Goal: Task Accomplishment & Management: Complete application form

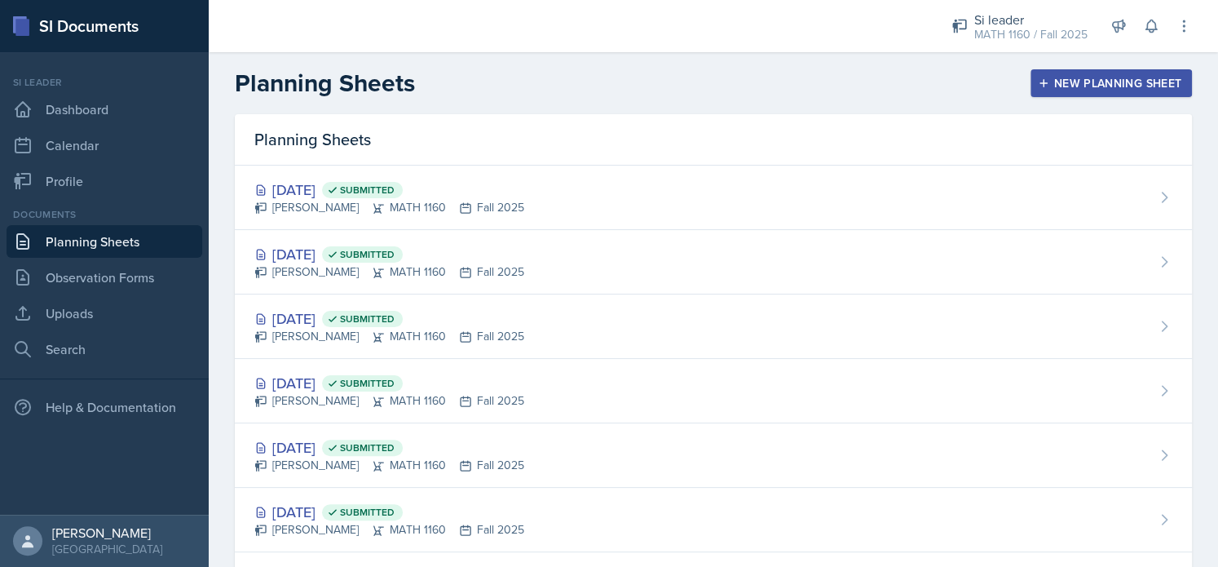
click at [1122, 80] on div "New Planning Sheet" at bounding box center [1111, 83] width 140 height 13
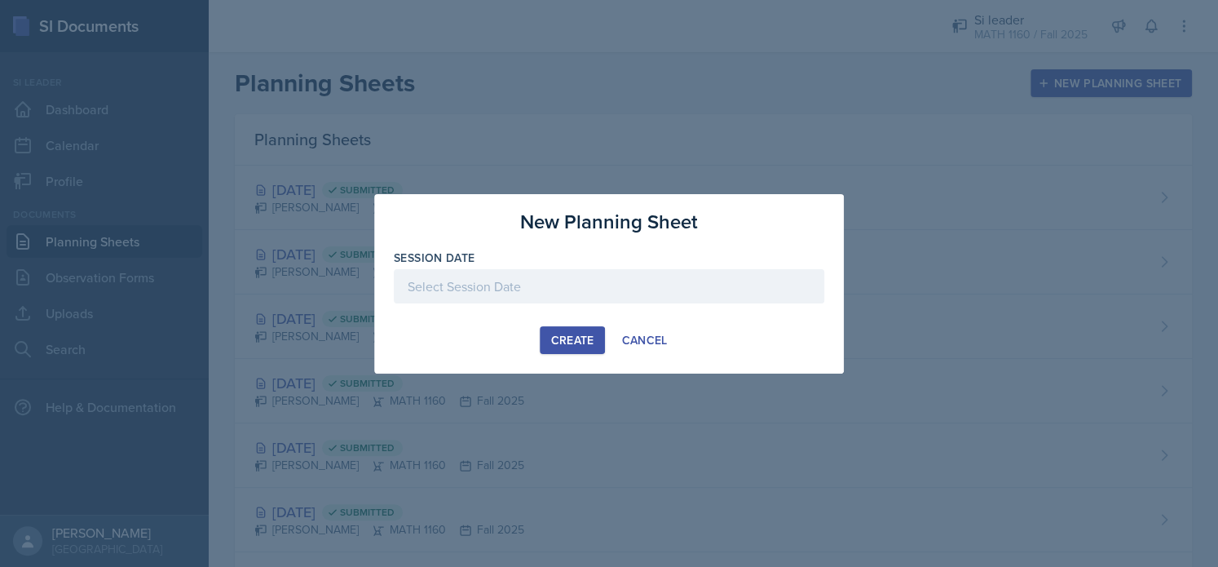
click at [582, 273] on div at bounding box center [609, 286] width 431 height 34
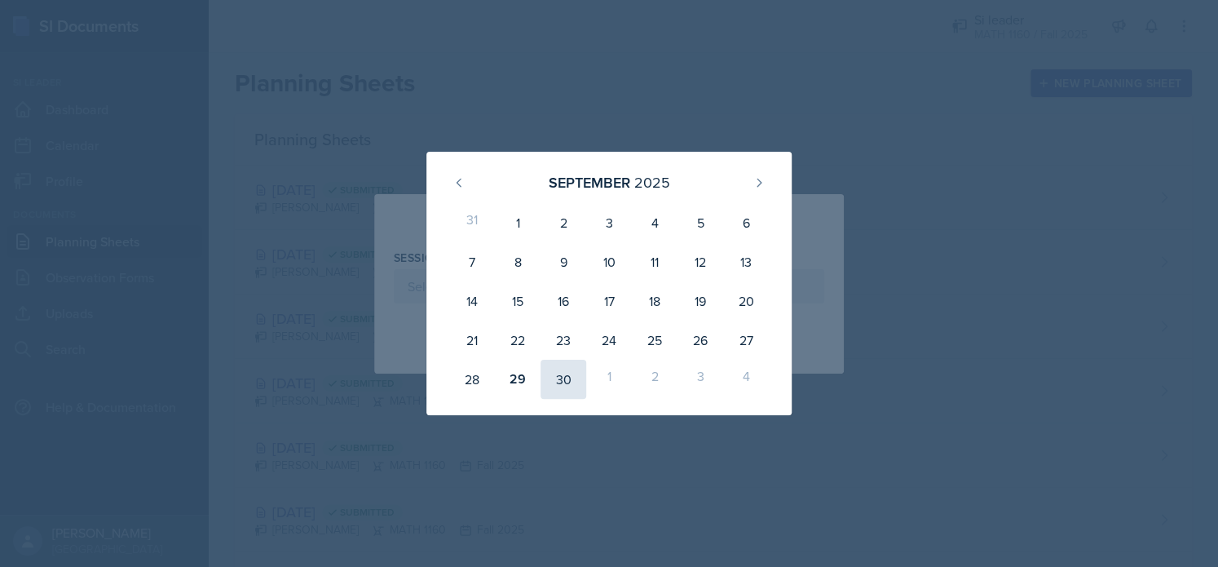
click at [560, 376] on div "30" at bounding box center [564, 379] width 46 height 39
type input "[DATE]"
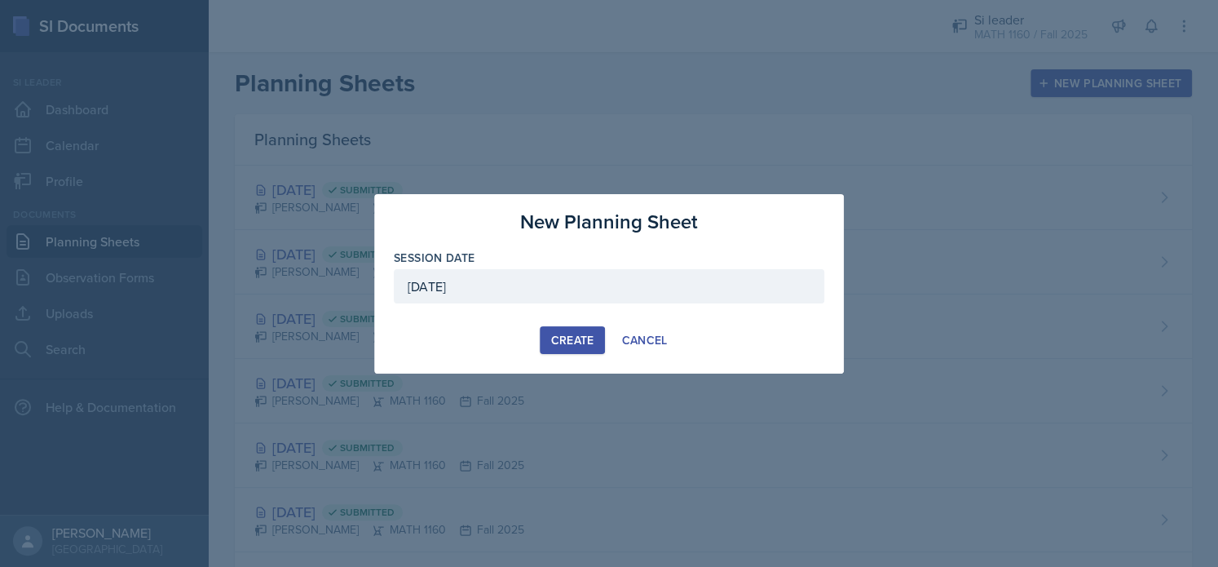
click at [563, 347] on div "Create" at bounding box center [571, 340] width 43 height 13
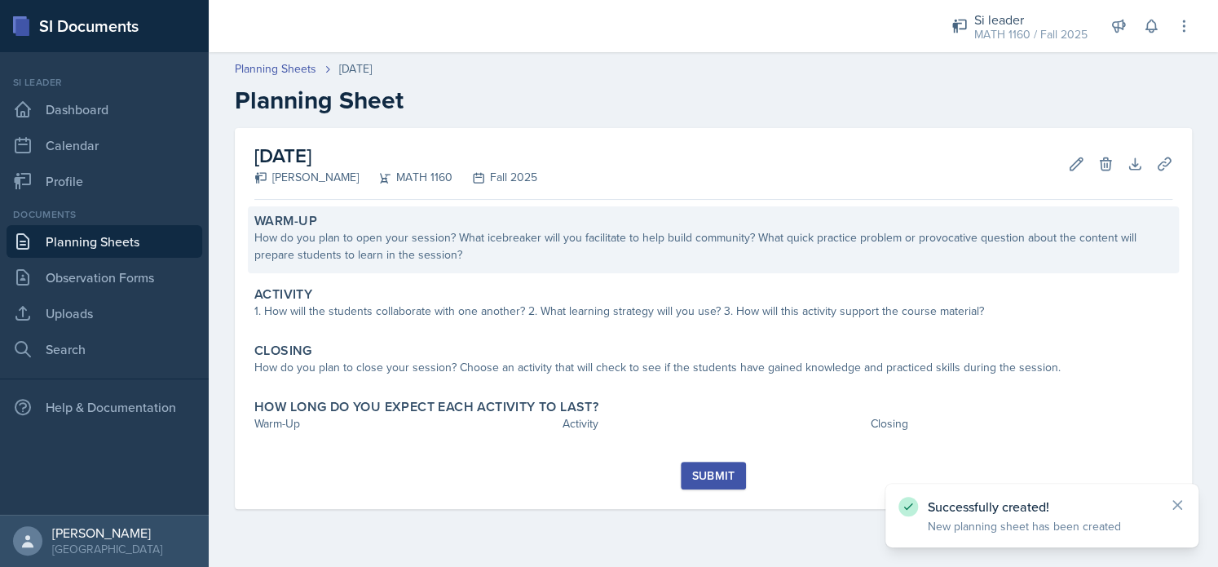
click at [532, 271] on div "Warm-Up How do you plan to open your session? What icebreaker will you facilita…" at bounding box center [713, 239] width 931 height 67
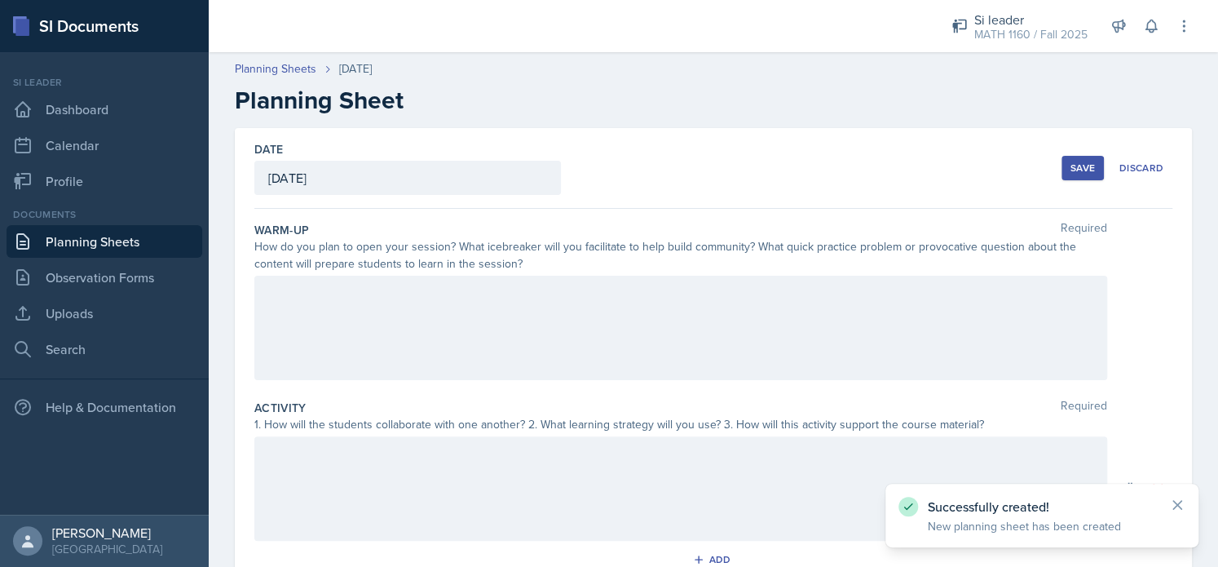
click at [525, 306] on div at bounding box center [680, 328] width 853 height 104
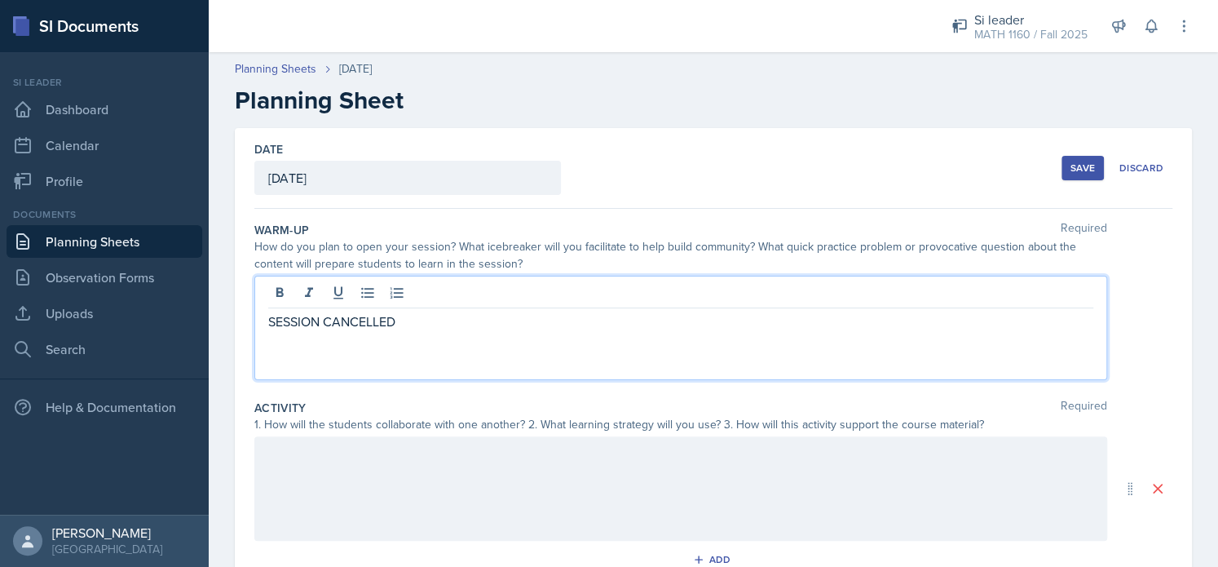
click at [440, 462] on div at bounding box center [680, 488] width 853 height 104
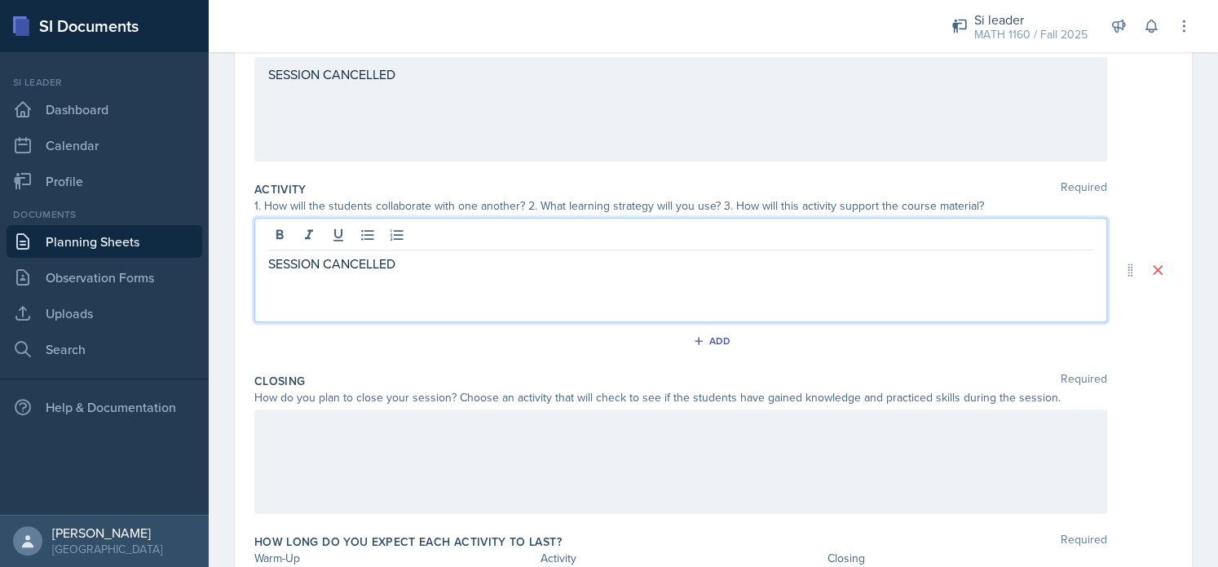
click at [397, 479] on div at bounding box center [680, 461] width 853 height 104
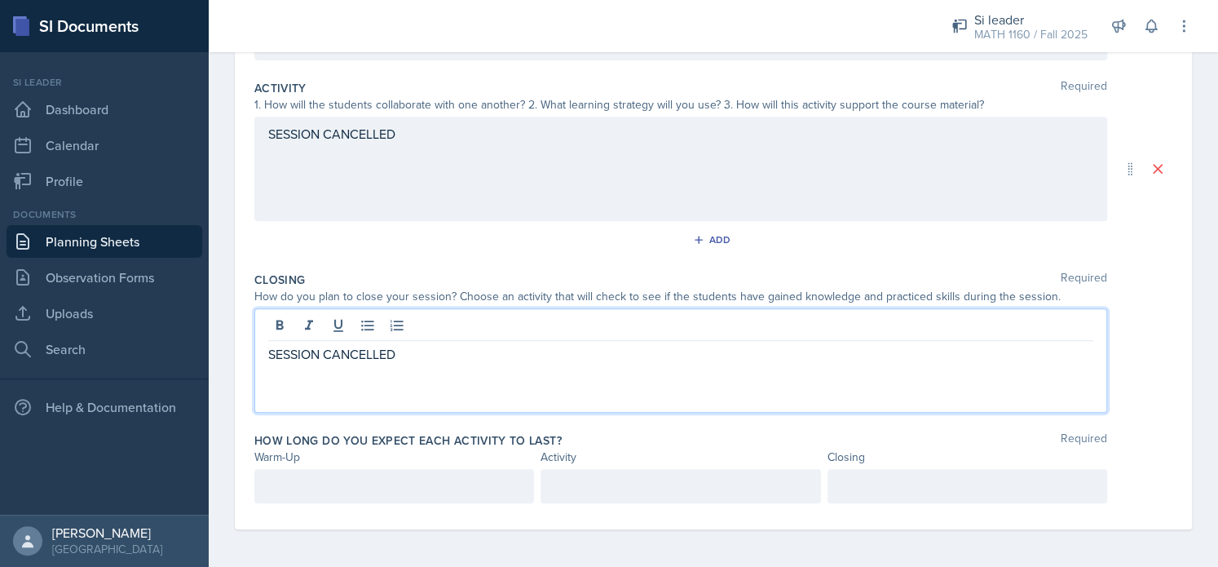
click at [369, 493] on p at bounding box center [394, 486] width 252 height 20
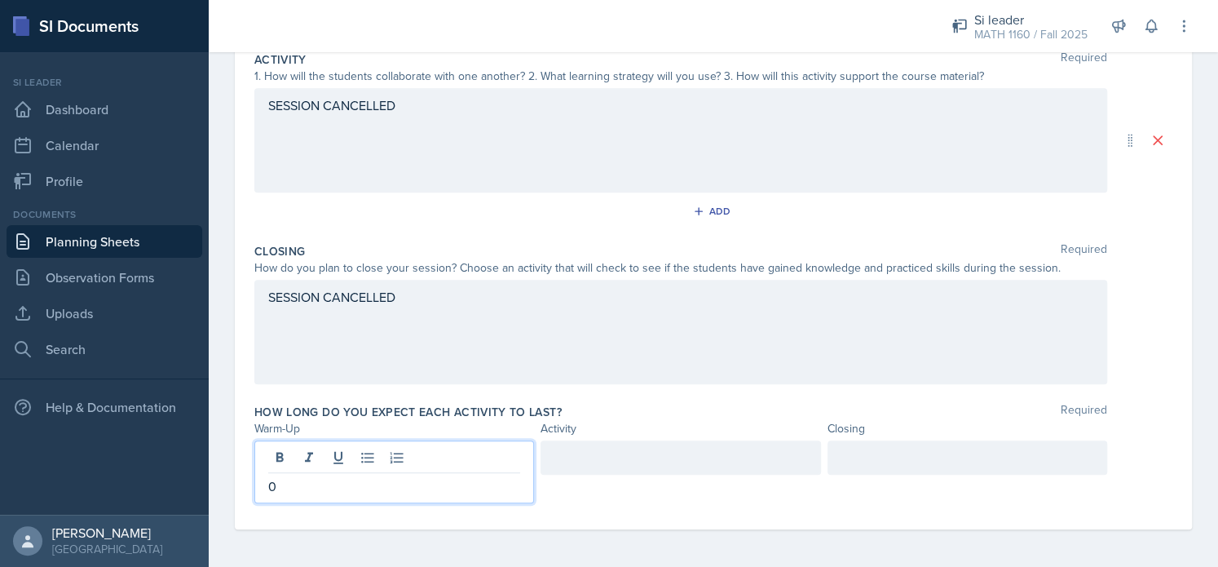
click at [568, 449] on div at bounding box center [681, 457] width 280 height 34
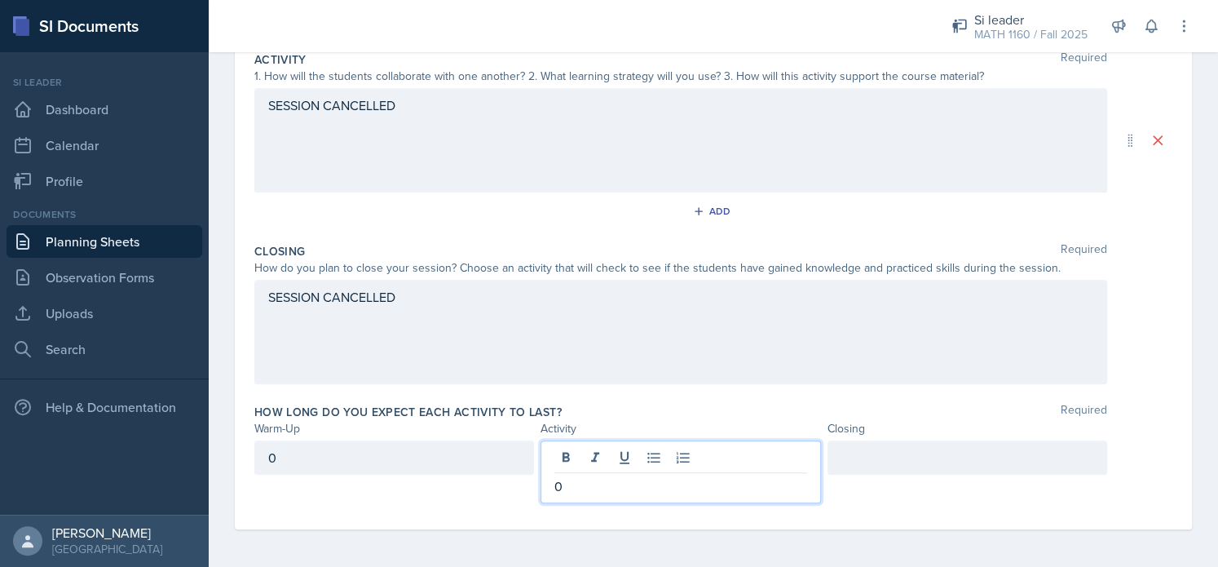
click at [848, 462] on div at bounding box center [968, 457] width 280 height 34
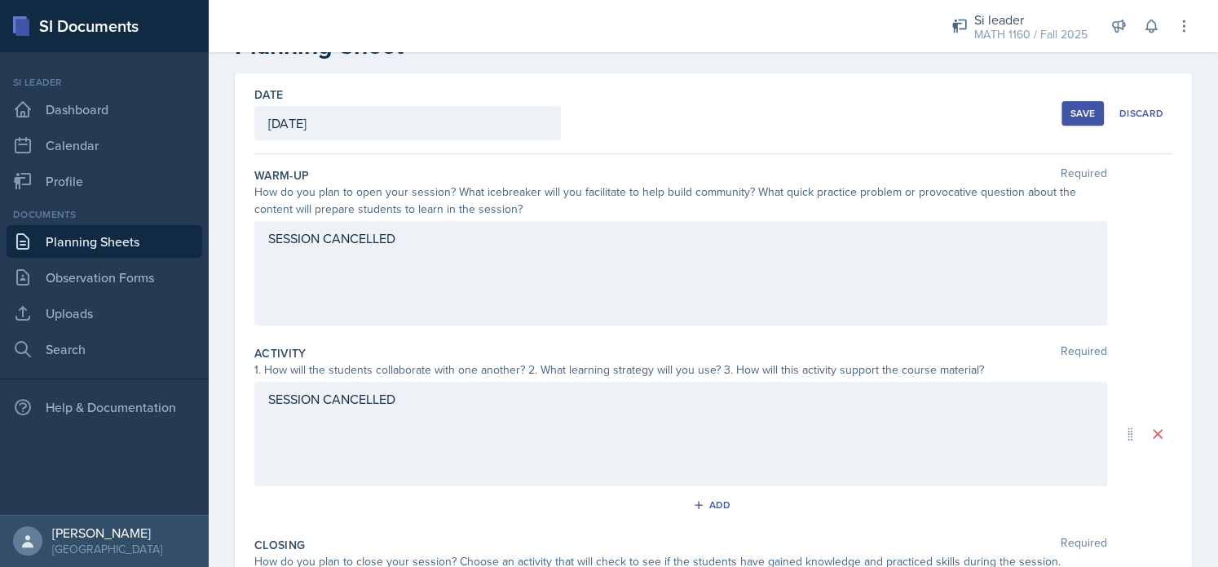
scroll to position [51, 0]
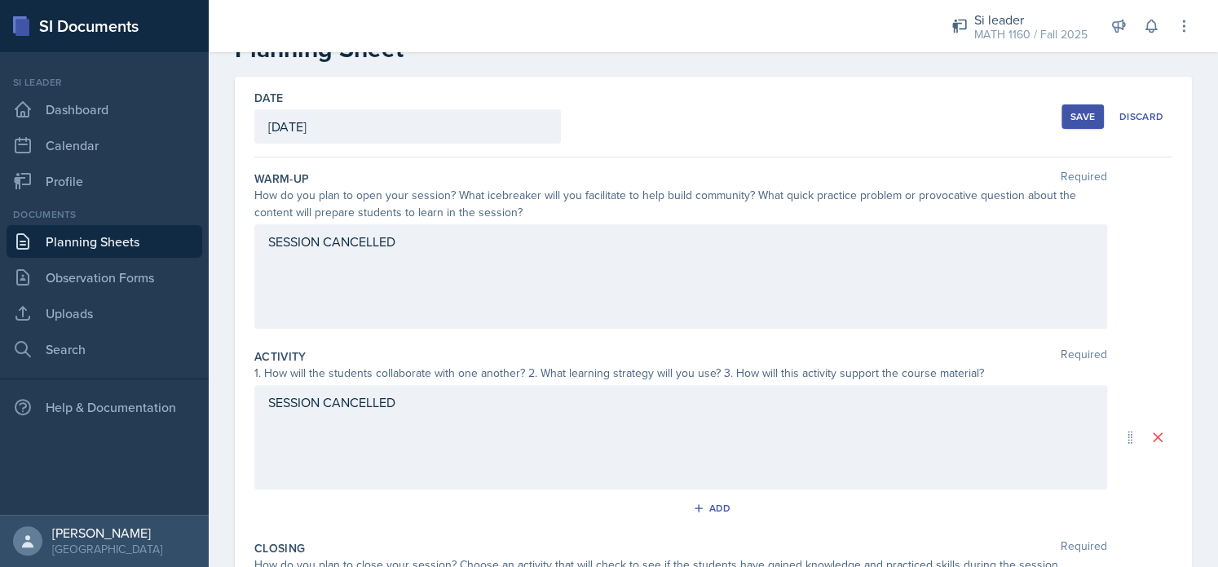
click at [1062, 117] on button "Save" at bounding box center [1083, 116] width 42 height 24
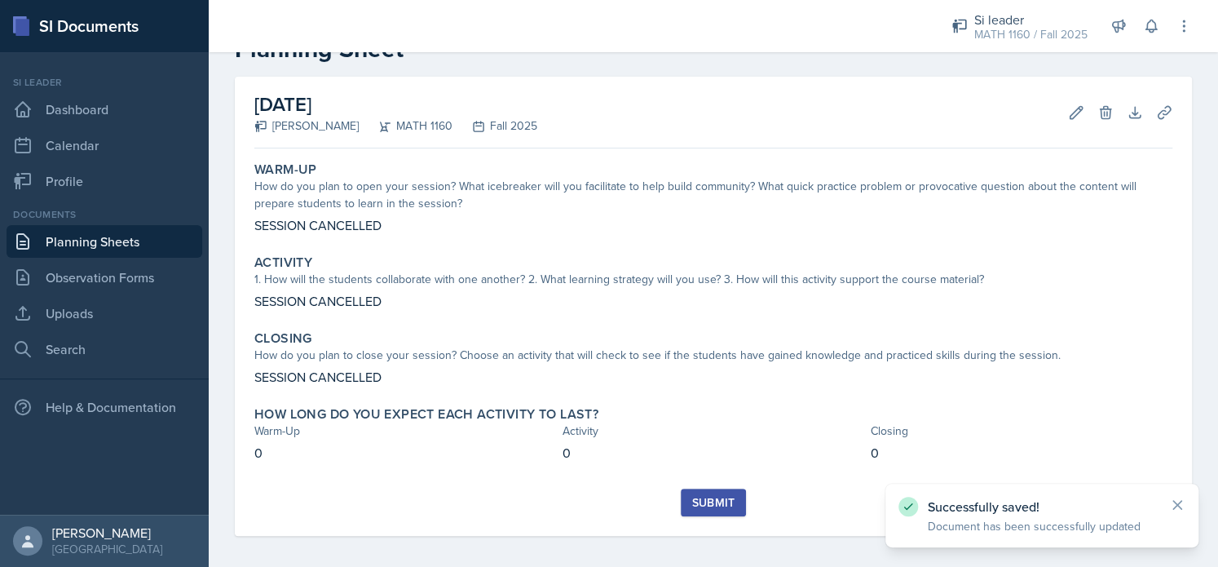
click at [717, 506] on div "Submit" at bounding box center [712, 502] width 43 height 13
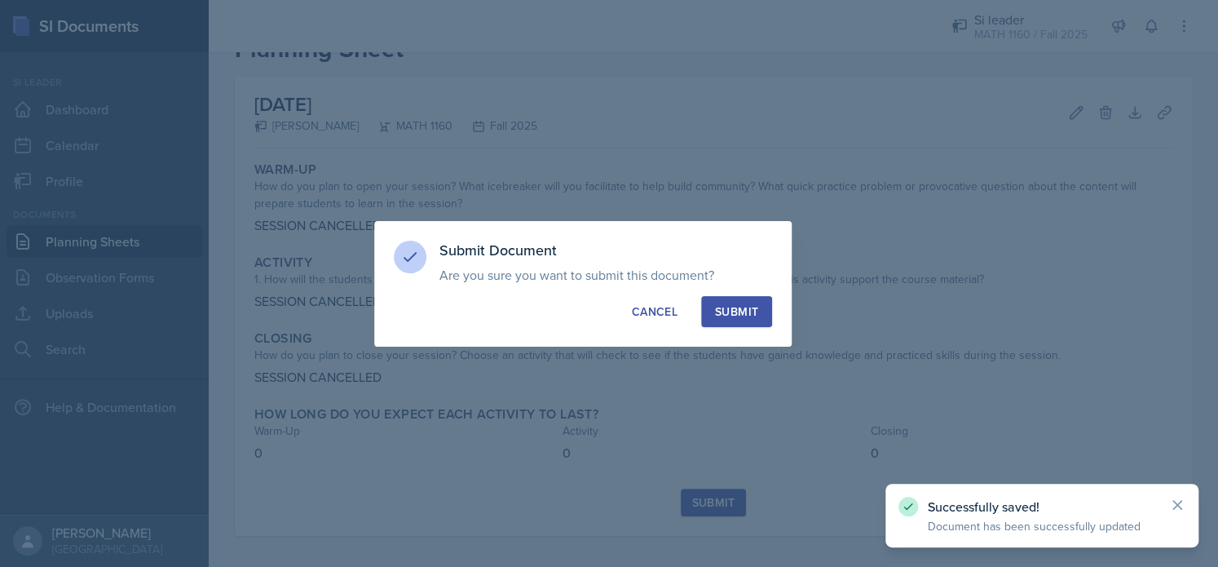
click at [727, 307] on div "Submit" at bounding box center [736, 311] width 43 height 16
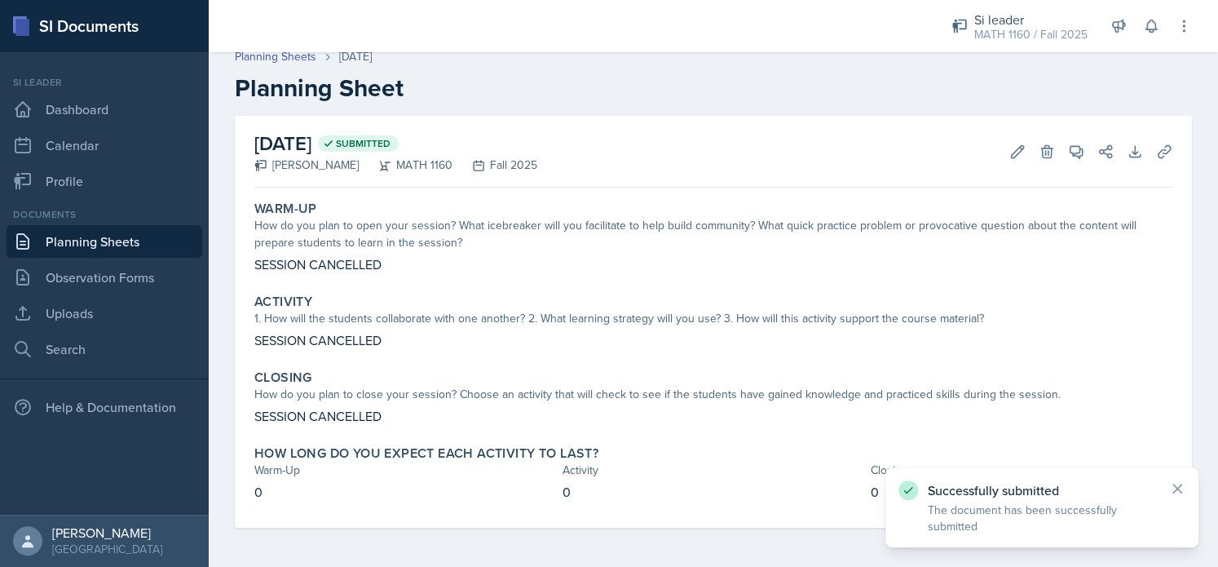
scroll to position [11, 0]
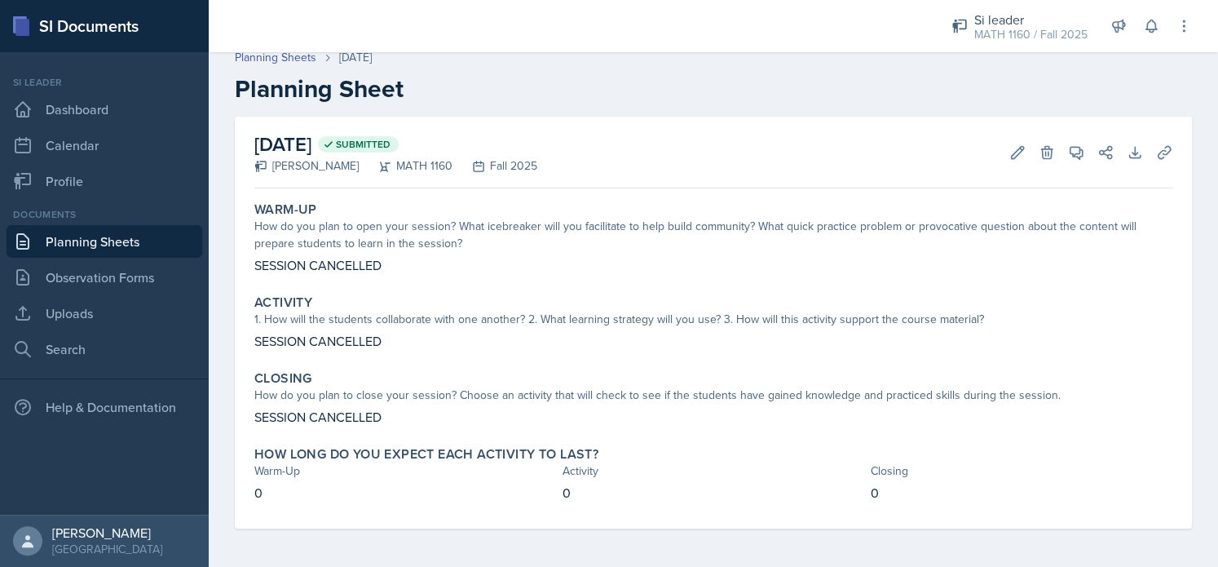
click at [171, 244] on link "Planning Sheets" at bounding box center [105, 241] width 196 height 33
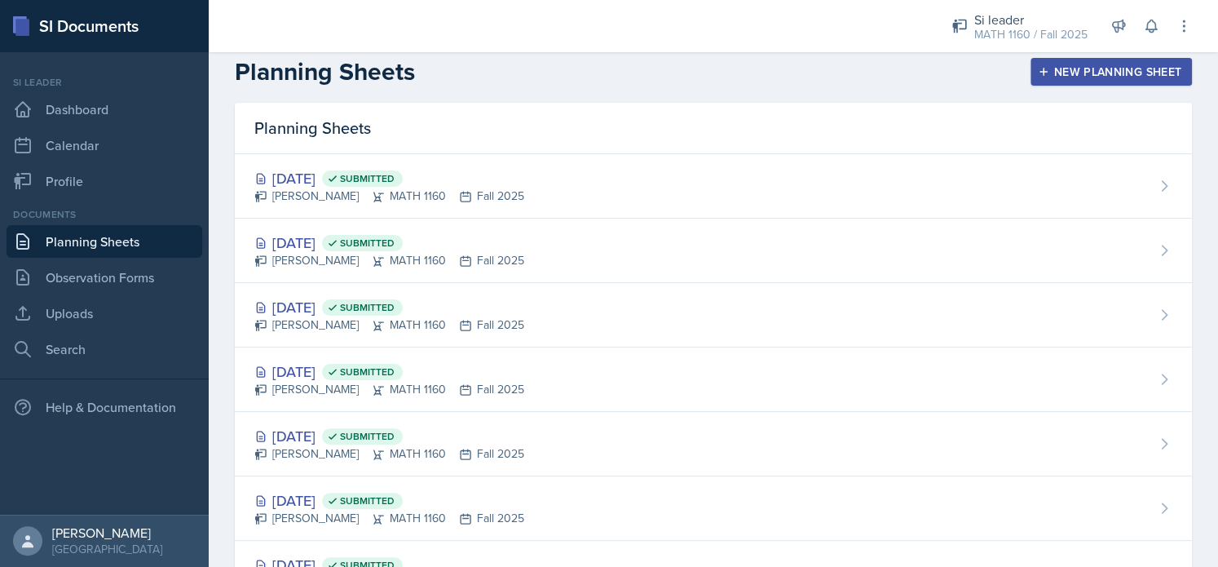
click at [1132, 68] on div "New Planning Sheet" at bounding box center [1111, 71] width 140 height 13
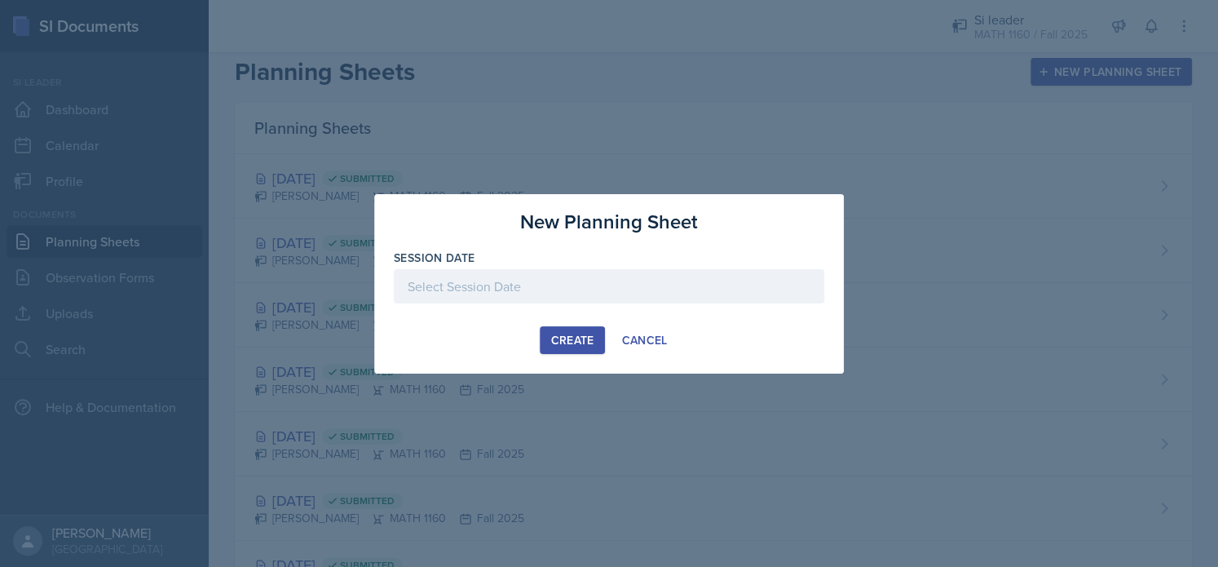
click at [643, 296] on div at bounding box center [609, 286] width 431 height 34
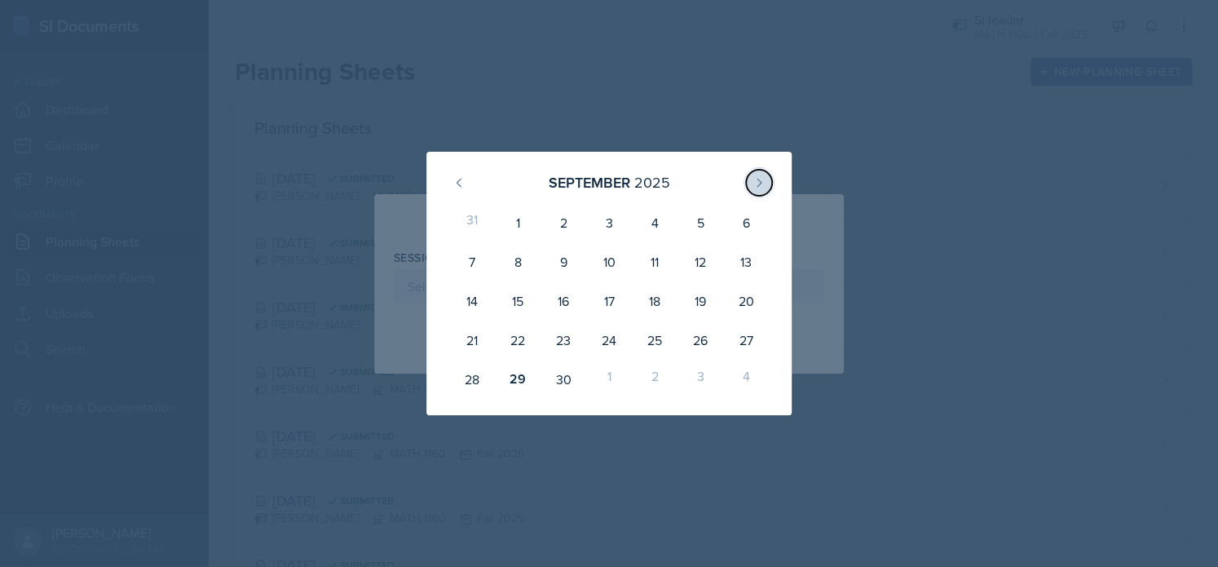
click at [753, 188] on button at bounding box center [759, 183] width 26 height 26
click at [656, 230] on div "2" at bounding box center [655, 222] width 46 height 39
type input "October 2nd, 2025"
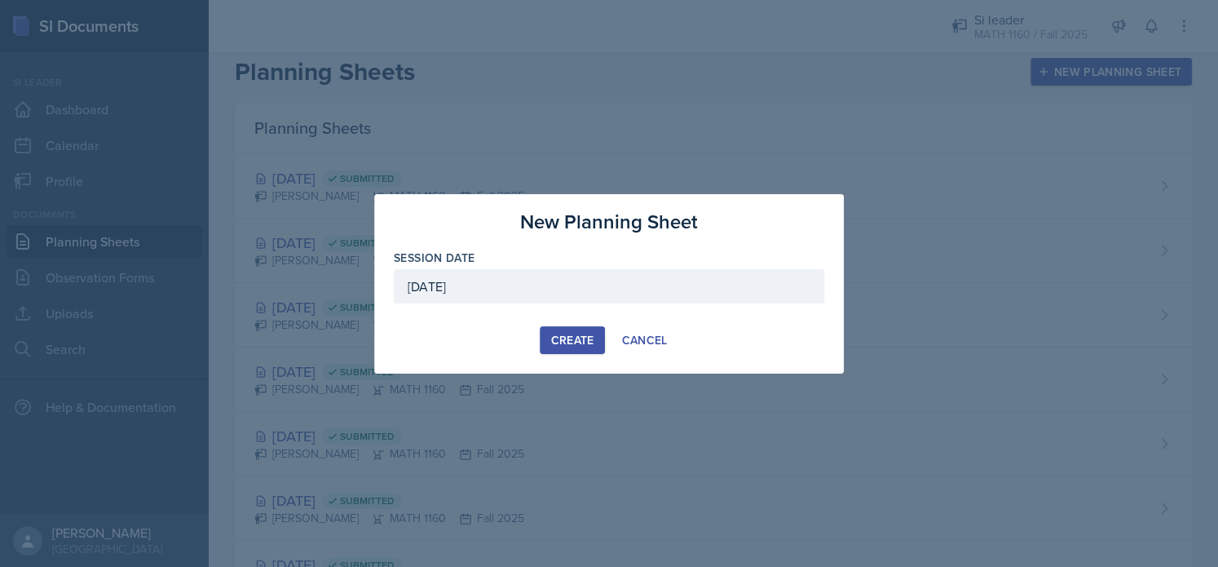
click at [550, 341] on div "Create" at bounding box center [571, 340] width 43 height 13
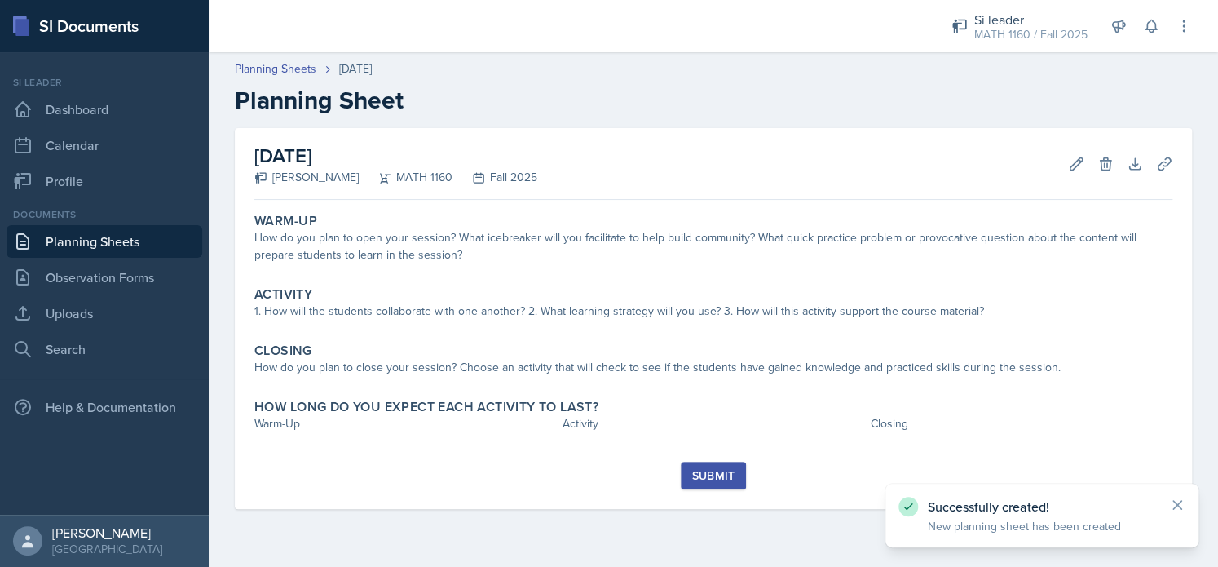
click at [429, 332] on div "Warm-Up How do you plan to open your session? What icebreaker will you facilita…" at bounding box center [713, 333] width 918 height 255
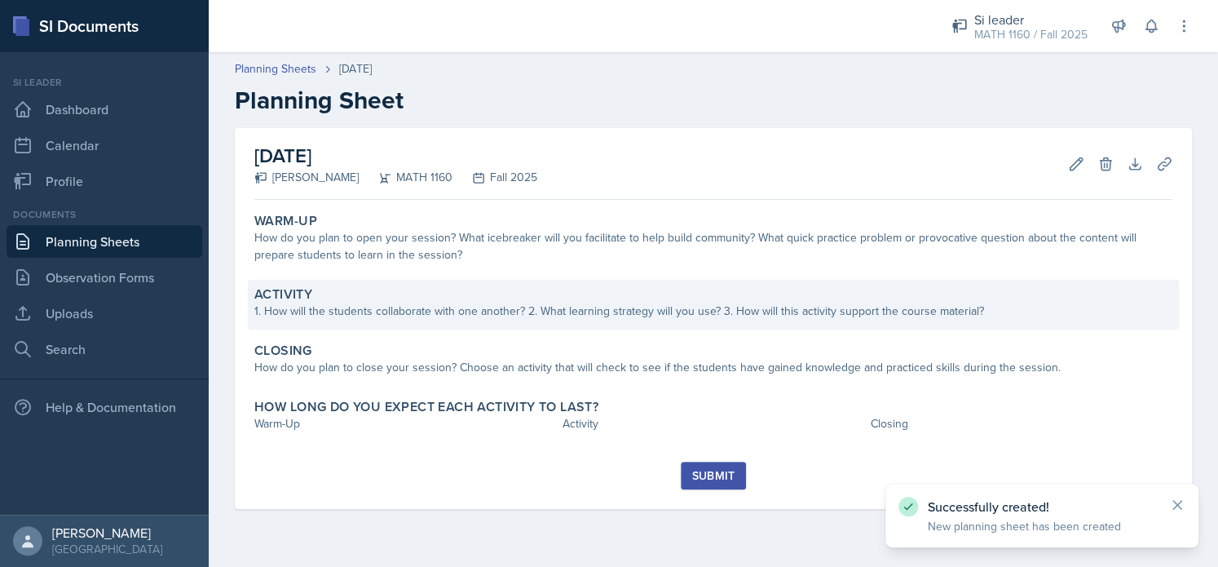
click at [418, 320] on div "Activity 1. How will the students collaborate with one another? 2. What learnin…" at bounding box center [713, 305] width 931 height 50
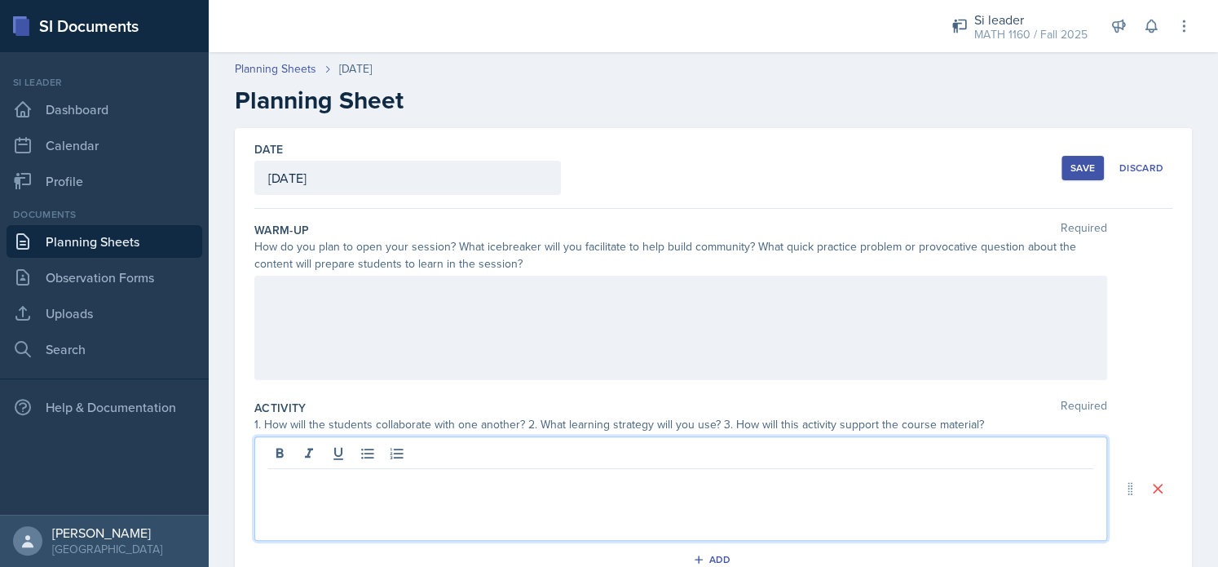
click at [333, 453] on div at bounding box center [680, 488] width 853 height 104
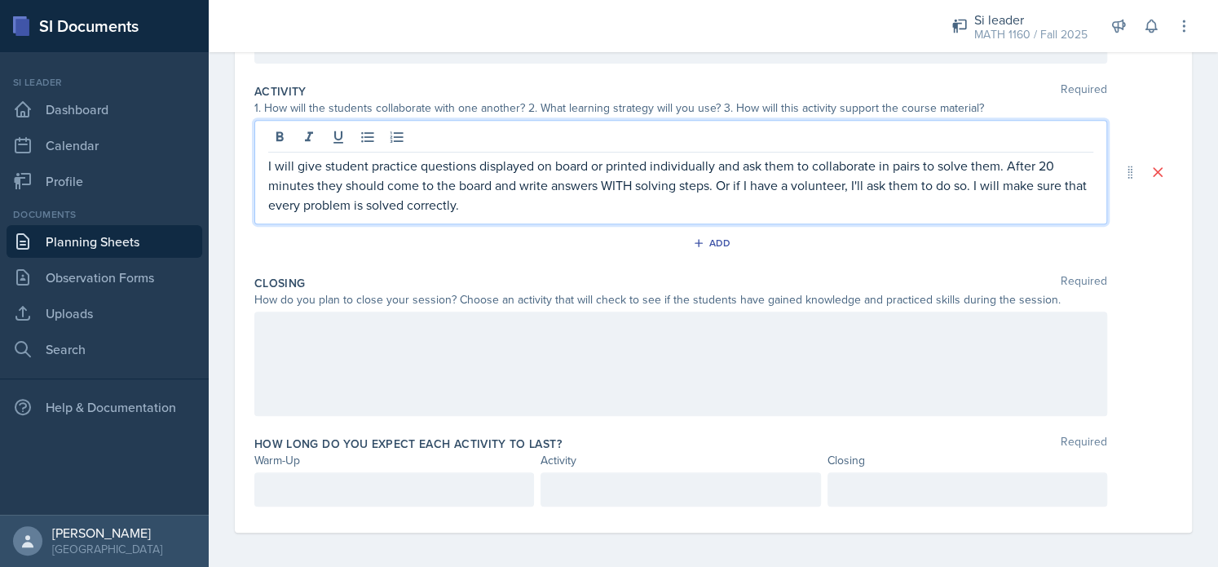
click at [568, 476] on div at bounding box center [681, 489] width 280 height 34
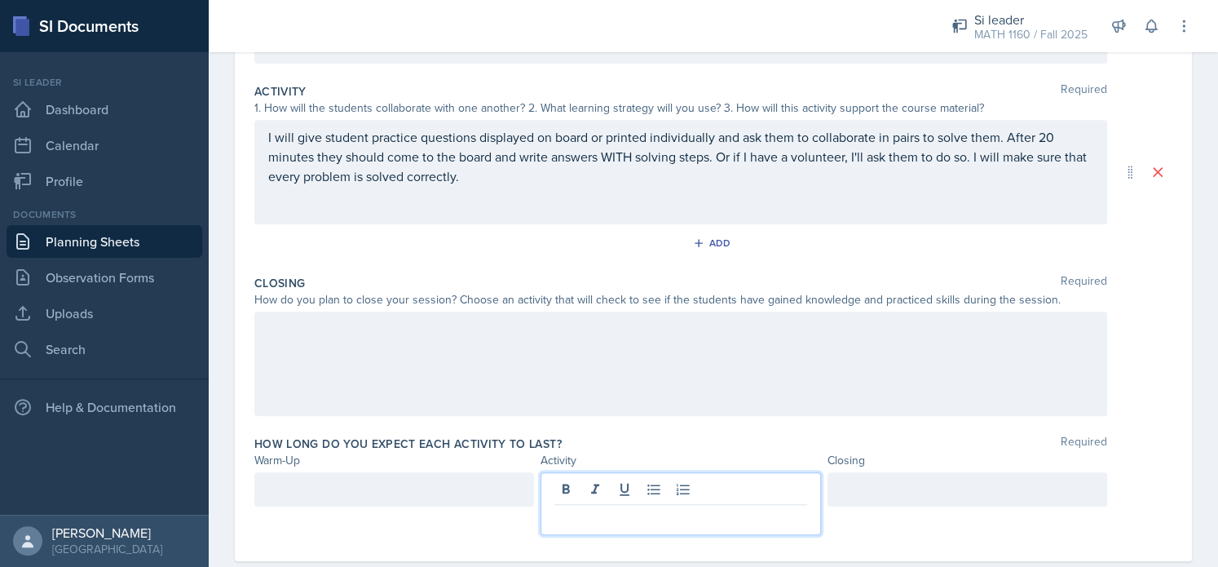
scroll to position [344, 0]
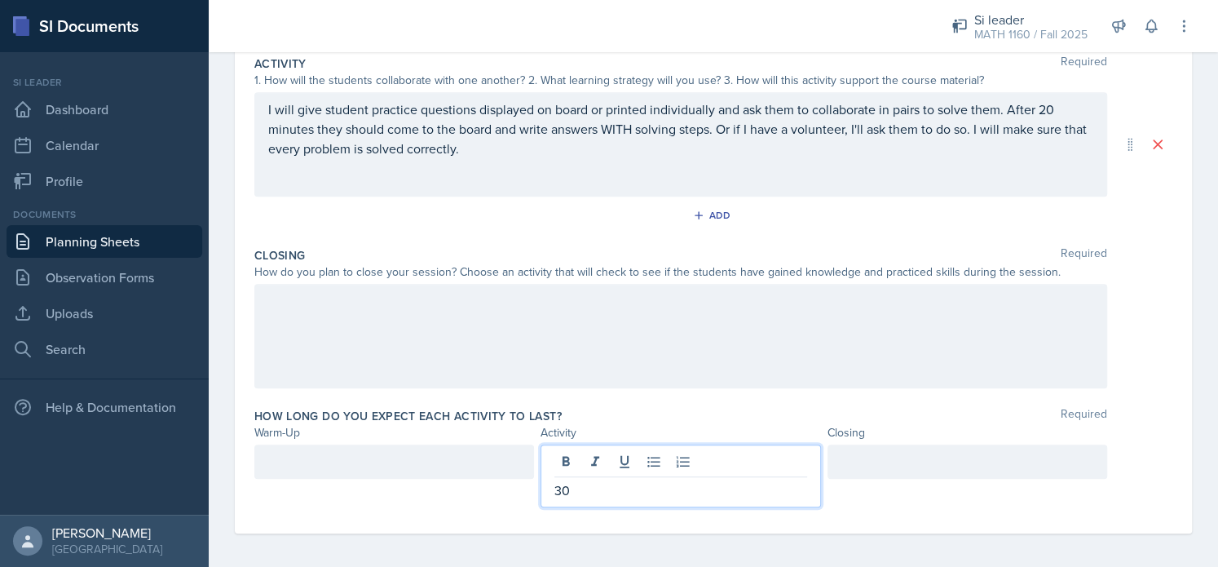
click at [484, 456] on div at bounding box center [394, 461] width 280 height 34
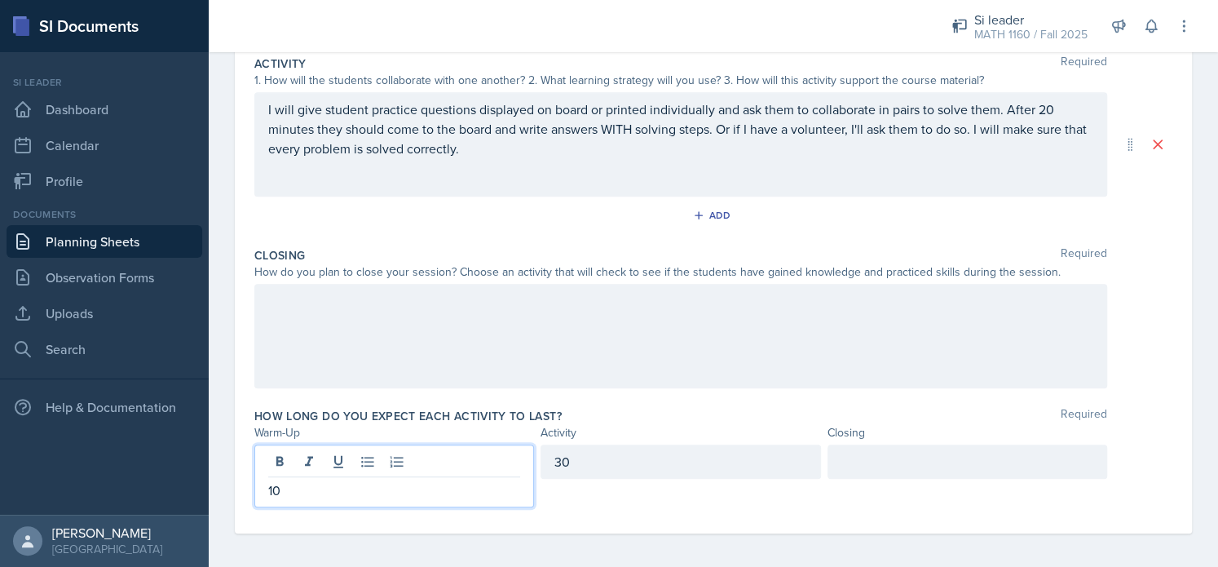
click at [834, 457] on div at bounding box center [968, 461] width 280 height 34
click at [496, 468] on div "10" at bounding box center [394, 475] width 280 height 63
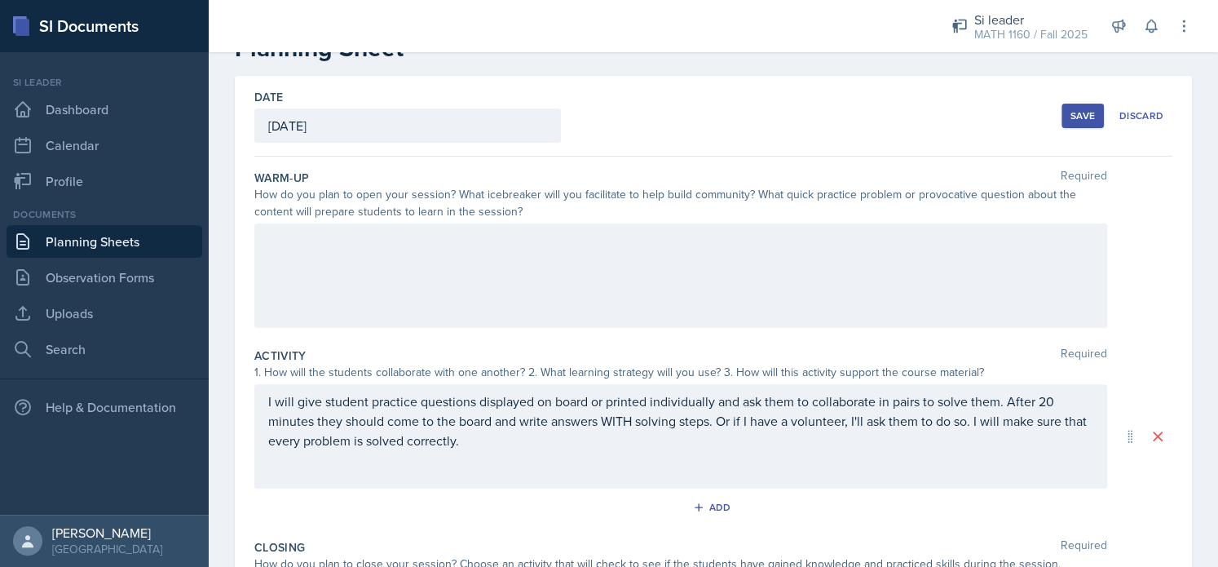
click at [408, 245] on p at bounding box center [680, 241] width 825 height 20
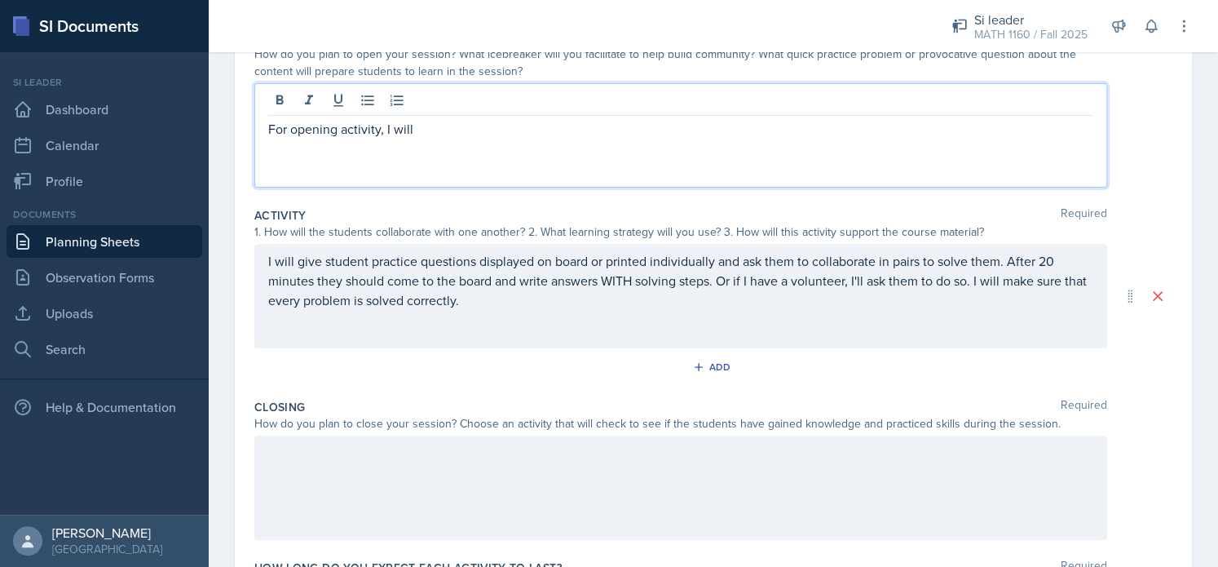
scroll to position [192, 0]
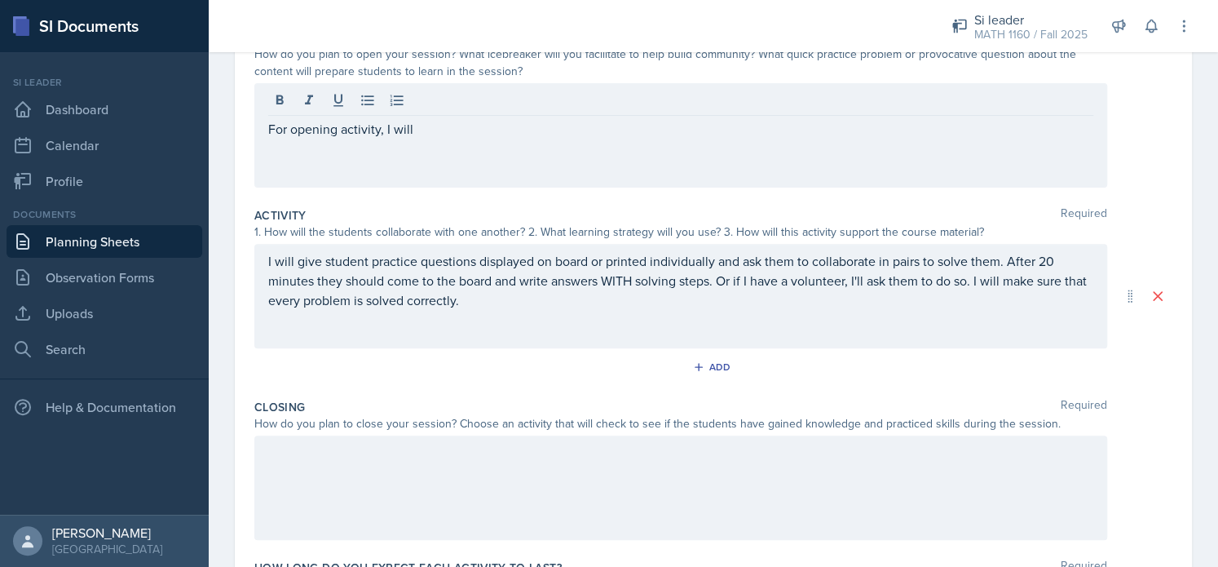
click at [310, 223] on div "1. How will the students collaborate with one another? 2. What learning strateg…" at bounding box center [680, 231] width 853 height 17
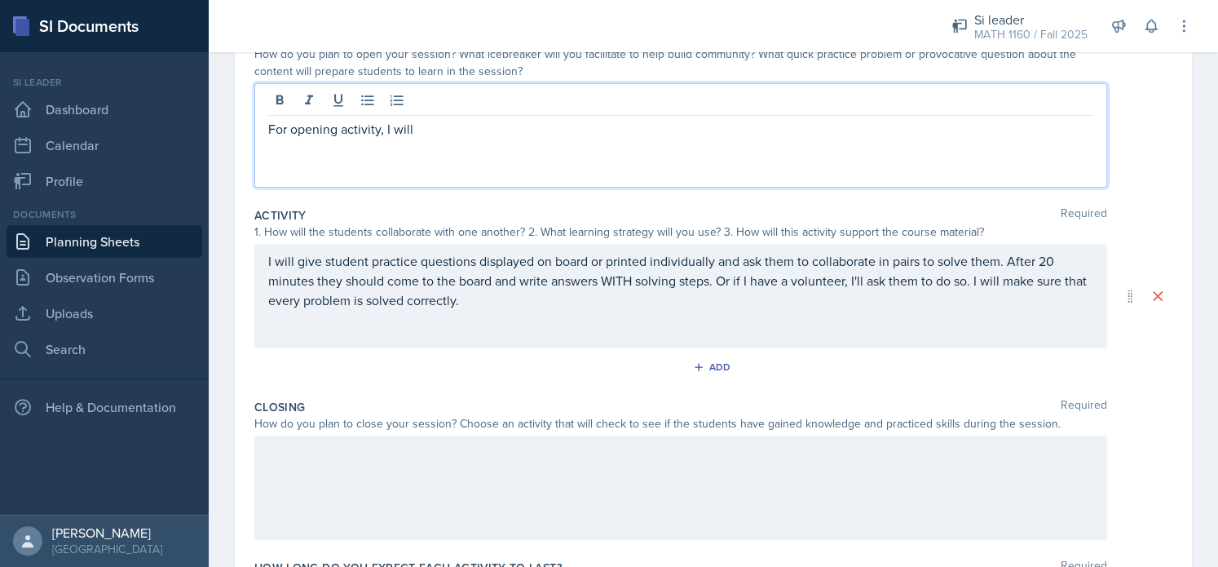
click at [429, 100] on div "For opening activity, I will" at bounding box center [680, 135] width 853 height 104
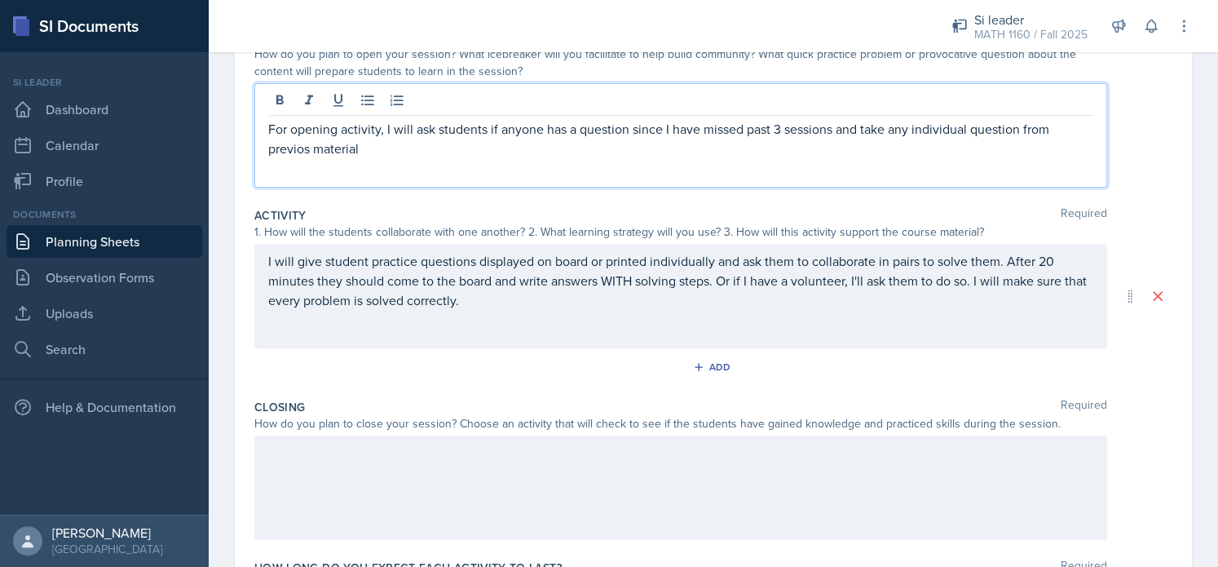
click at [312, 143] on p "For opening activity, I will ask students if anyone has a question since I have…" at bounding box center [680, 138] width 825 height 39
click at [310, 143] on p "For opening activity, I will ask students if anyone has a question since I have…" at bounding box center [680, 138] width 825 height 39
drag, startPoint x: 316, startPoint y: 145, endPoint x: 263, endPoint y: 150, distance: 52.4
click at [263, 150] on div "For opening activity, I will ask students if anyone has a question since I have…" at bounding box center [680, 135] width 853 height 104
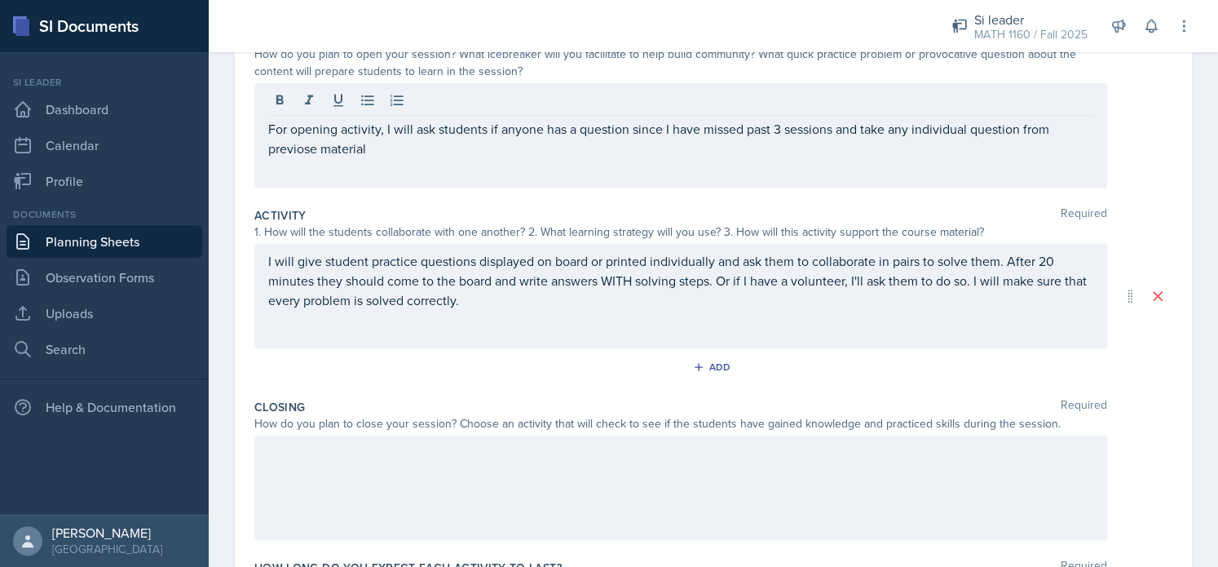
click at [267, 148] on div "For opening activity, I will ask students if anyone has a question since I have…" at bounding box center [680, 135] width 853 height 104
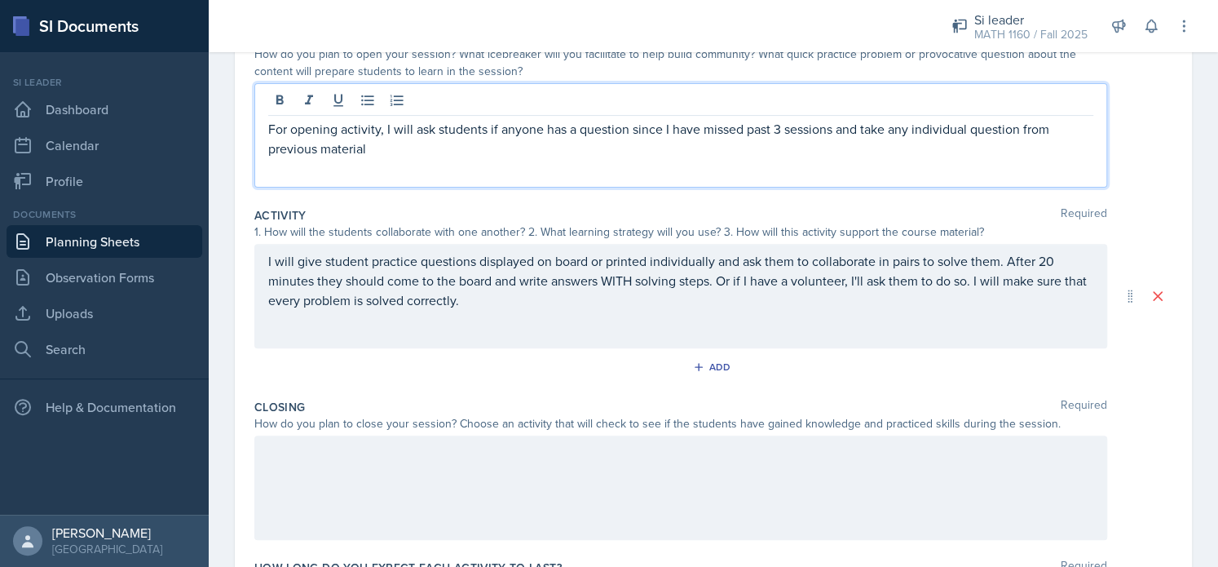
click at [385, 152] on p "For opening activity, I will ask students if anyone has a question since I have…" at bounding box center [680, 138] width 825 height 39
click at [314, 481] on div at bounding box center [680, 487] width 853 height 104
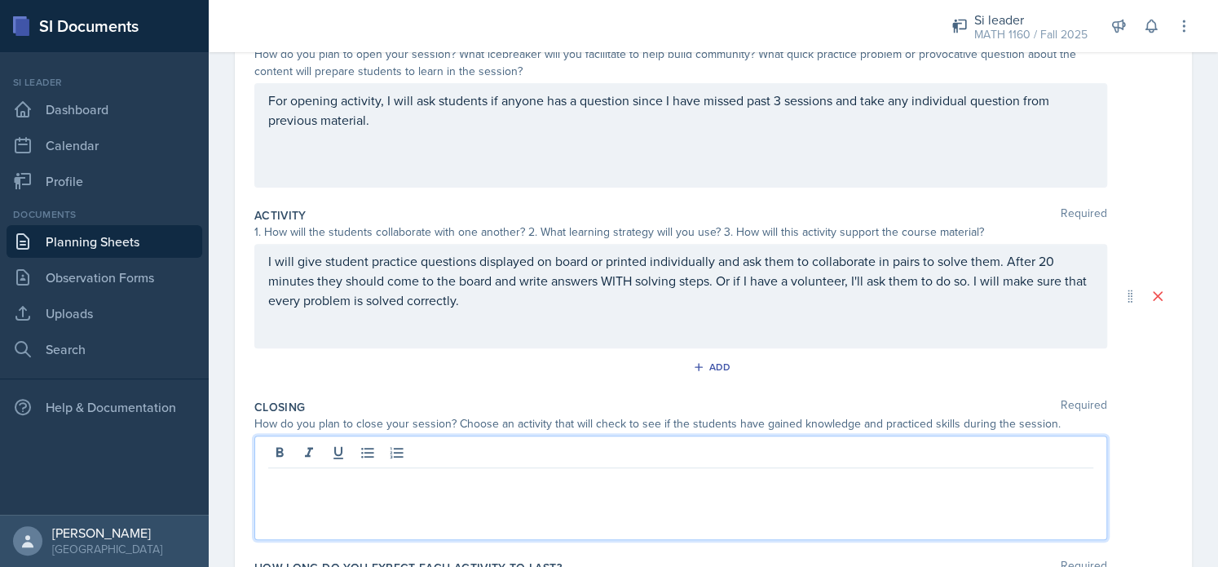
scroll to position [222, 0]
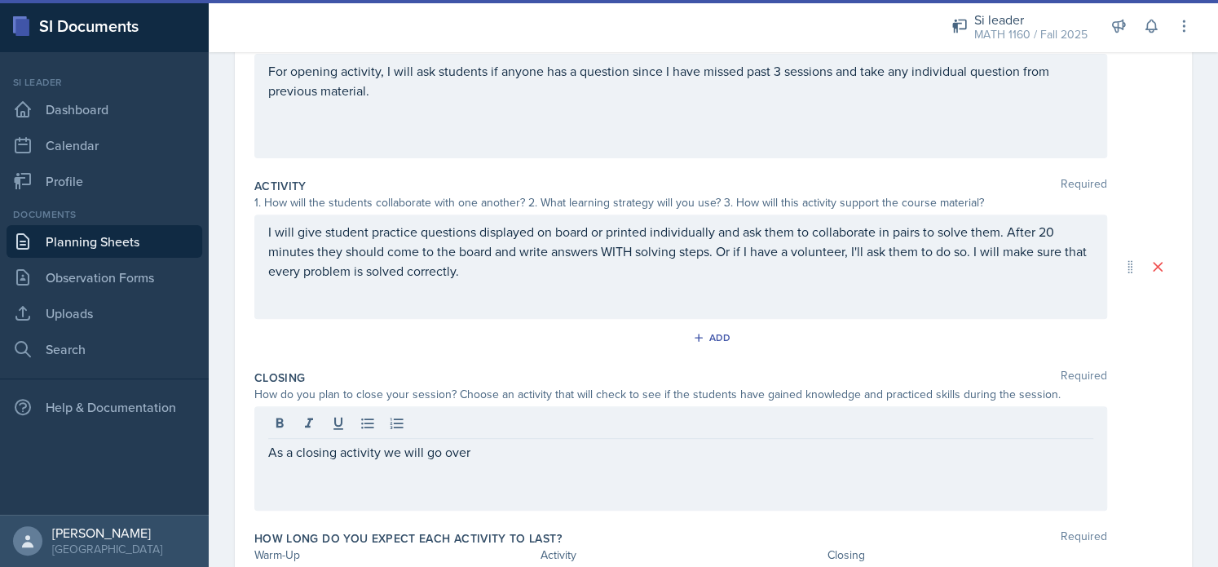
click at [470, 109] on div "For opening activity, I will ask students if anyone has a question since I have…" at bounding box center [680, 106] width 853 height 104
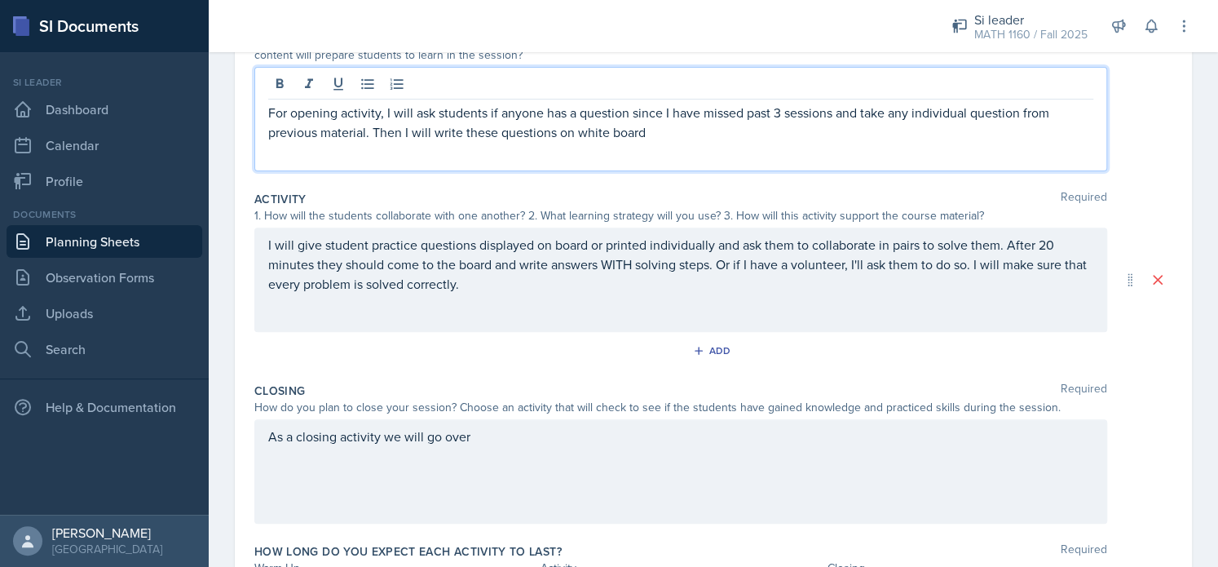
scroll to position [210, 0]
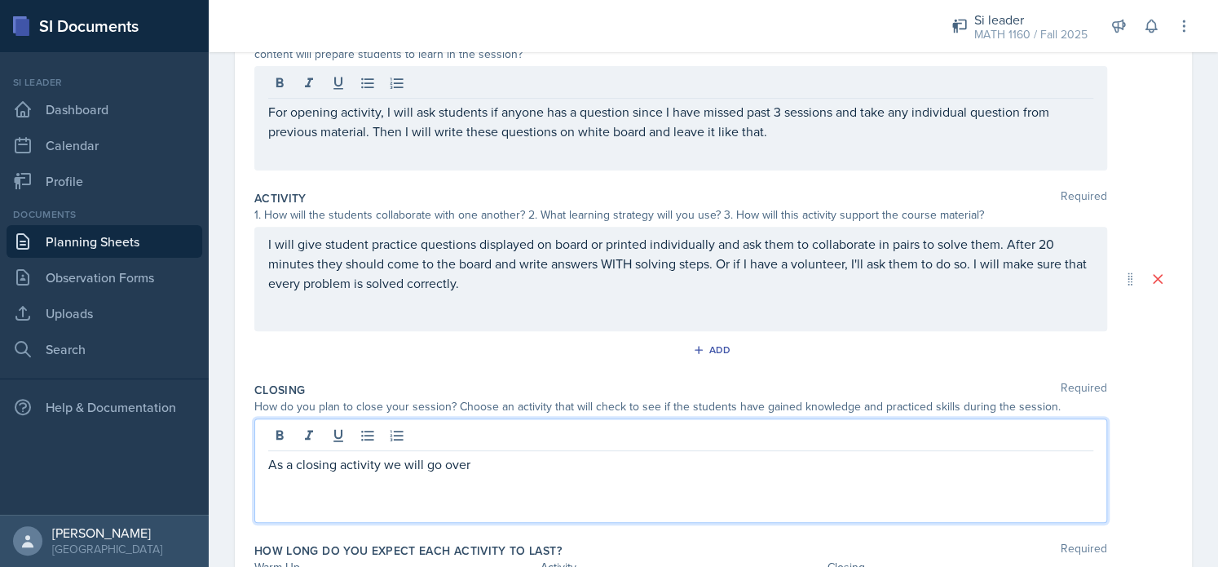
click at [533, 434] on div "As a closing activity we will go over" at bounding box center [680, 470] width 853 height 104
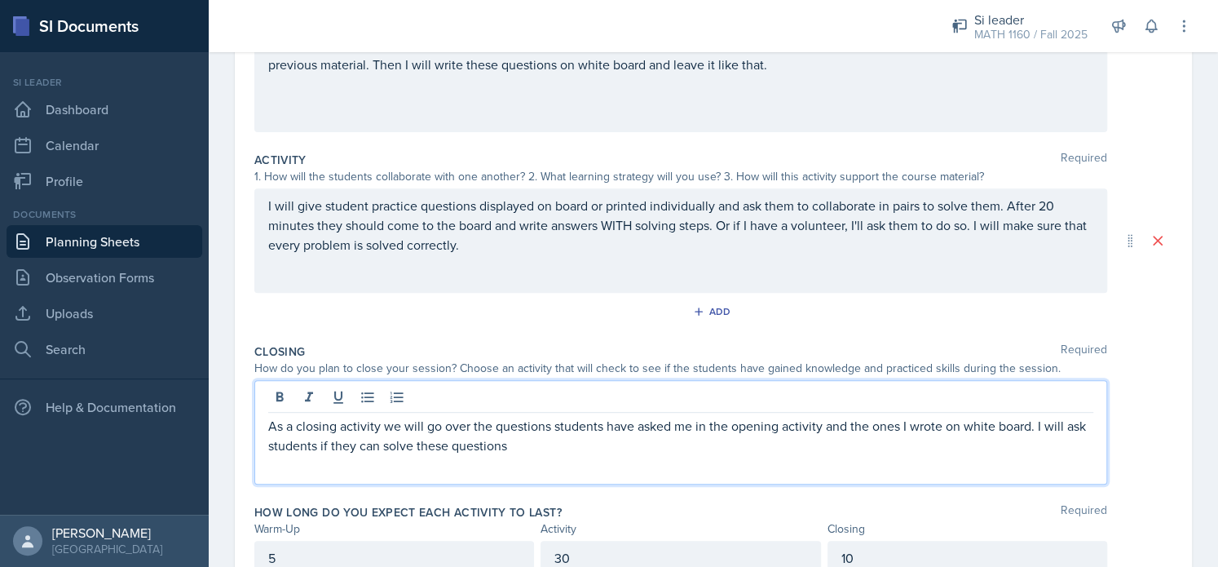
scroll to position [250, 0]
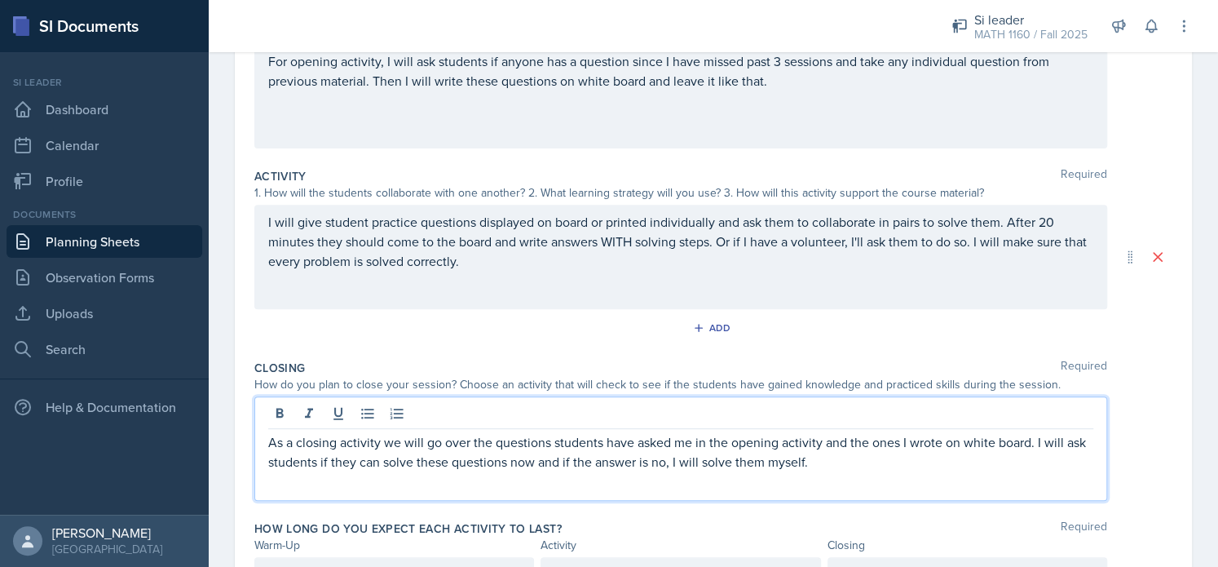
click at [316, 285] on div "I will give student practice questions displayed on board or printed individual…" at bounding box center [680, 257] width 853 height 104
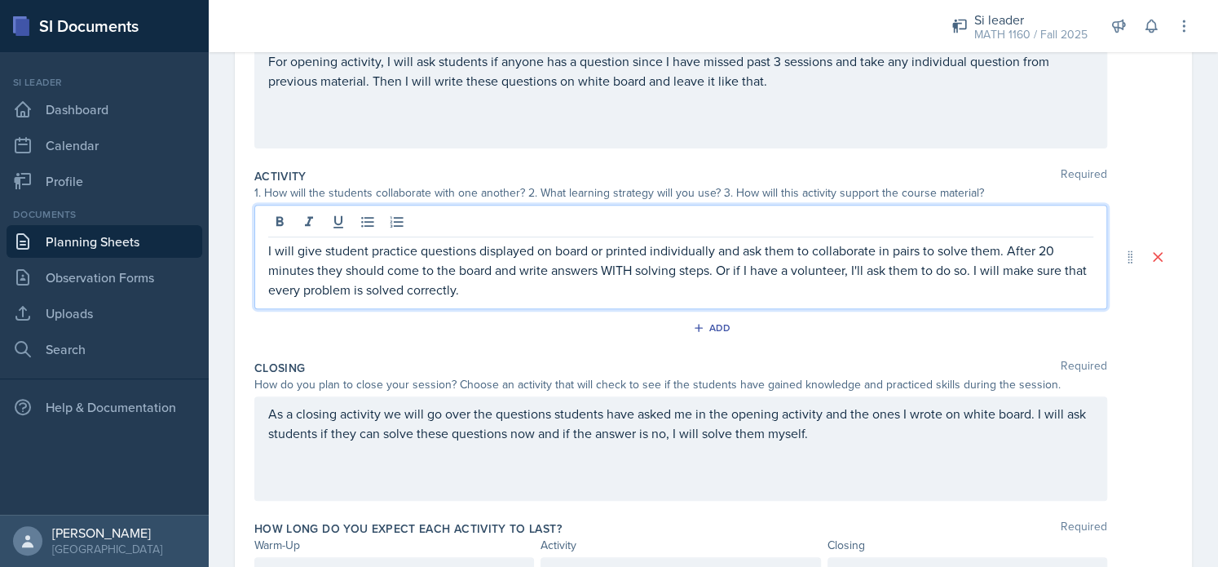
scroll to position [261, 0]
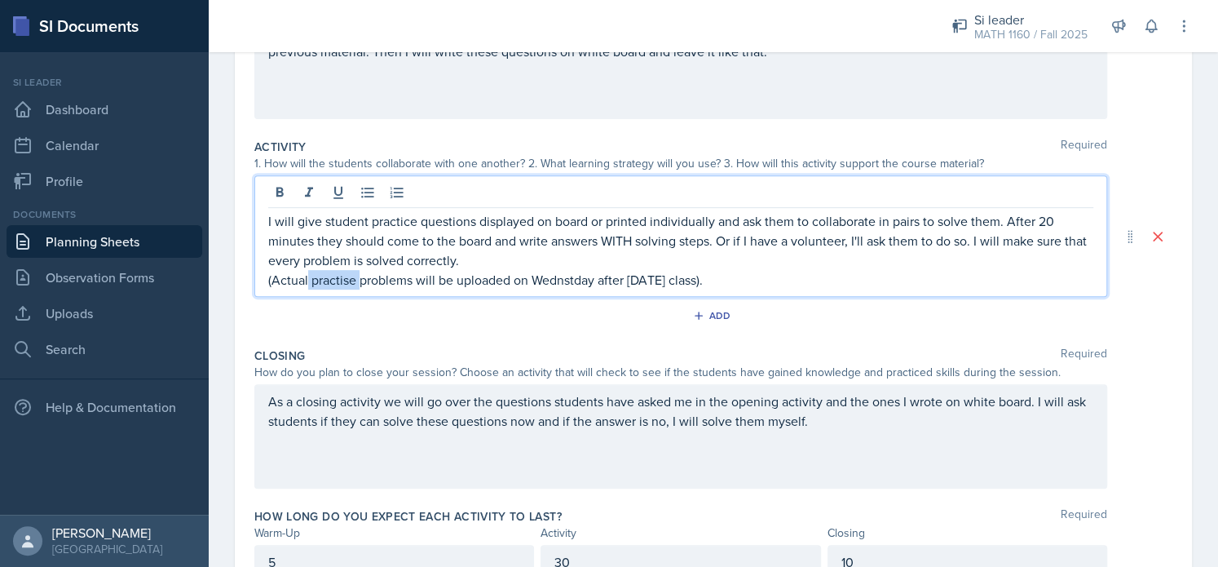
drag, startPoint x: 360, startPoint y: 281, endPoint x: 308, endPoint y: 282, distance: 51.4
click at [308, 282] on p "(Actual practise problems will be uploaded on Wednstday after Tuesday's class)." at bounding box center [680, 280] width 825 height 20
drag, startPoint x: 599, startPoint y: 278, endPoint x: 531, endPoint y: 284, distance: 68.7
click at [531, 284] on p "(Actual practice problems will be uploaded on Wednstday after Tuesday's class)." at bounding box center [680, 280] width 825 height 20
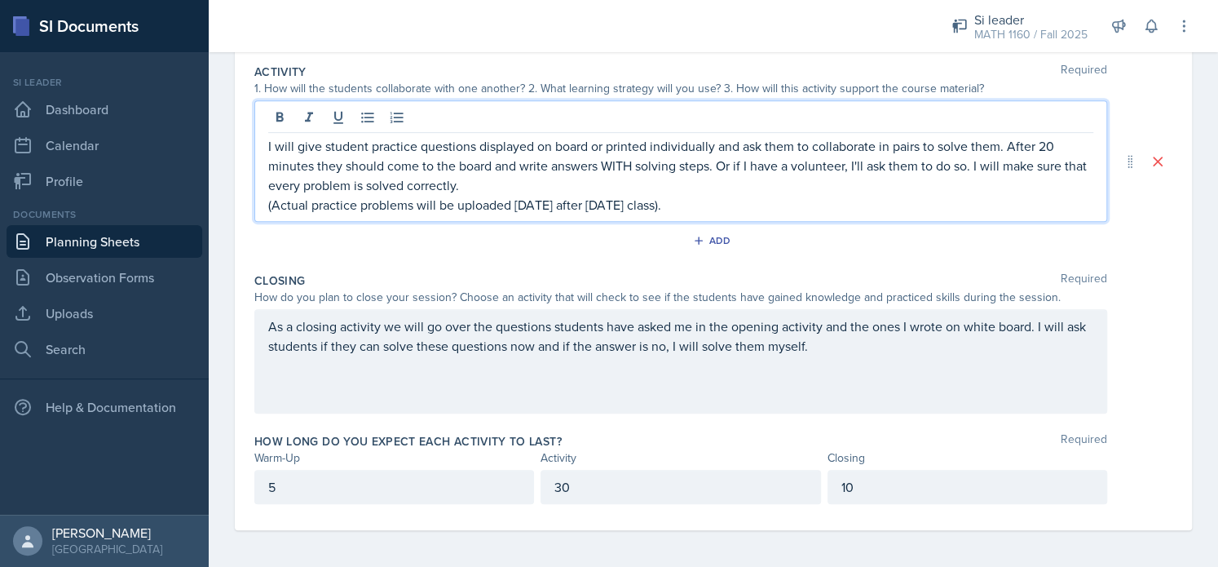
scroll to position [0, 0]
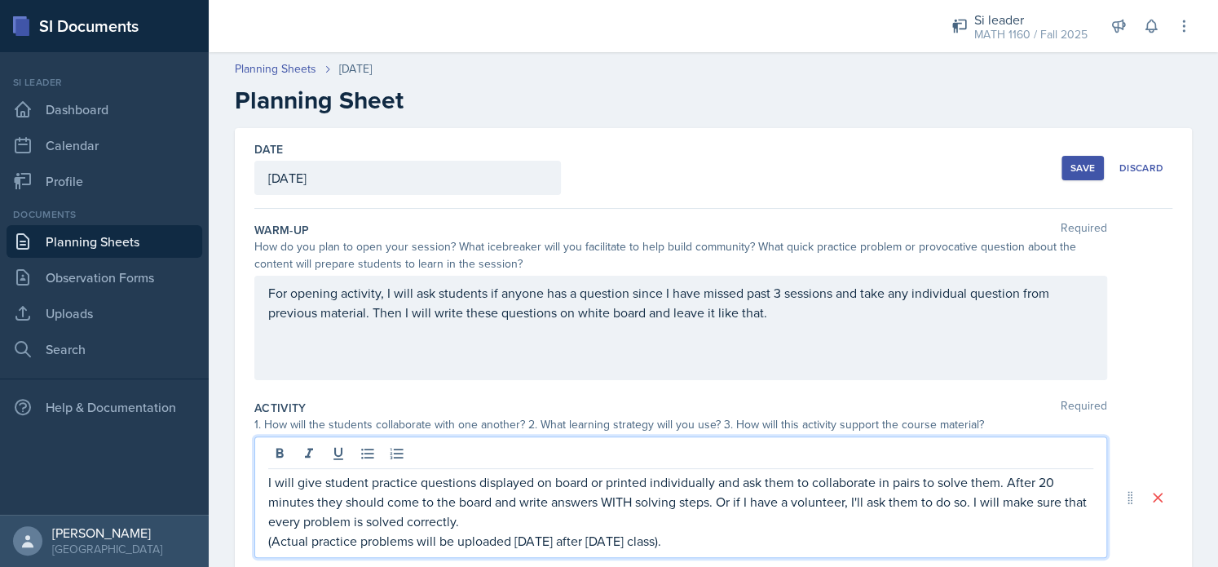
click at [1071, 154] on div "Save Discard" at bounding box center [1117, 168] width 111 height 38
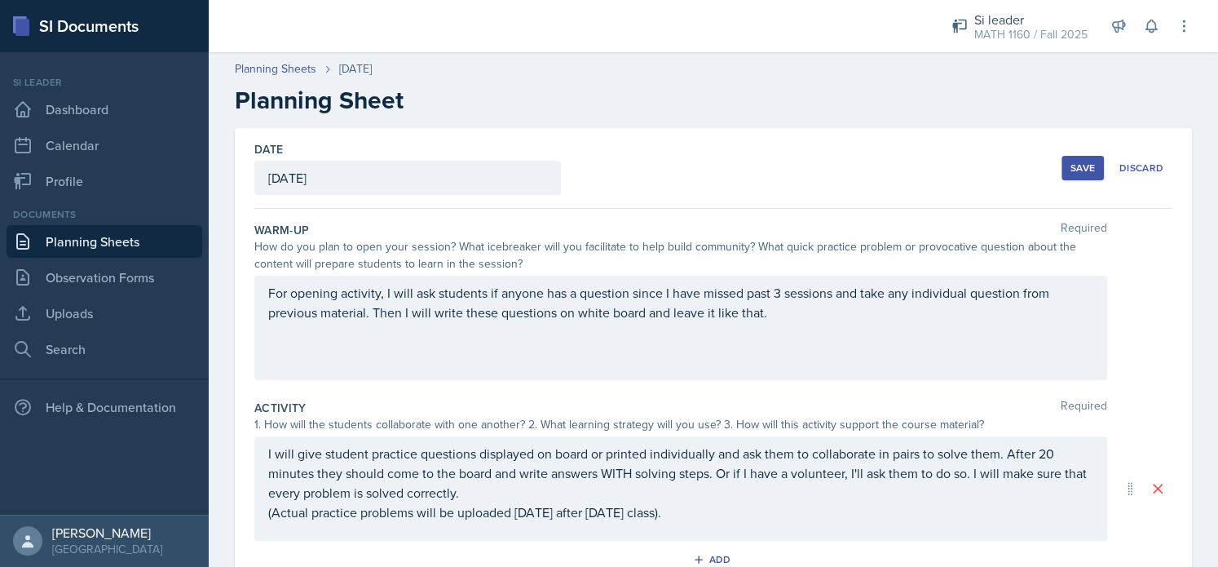
click at [1072, 161] on div "Save" at bounding box center [1083, 167] width 24 height 13
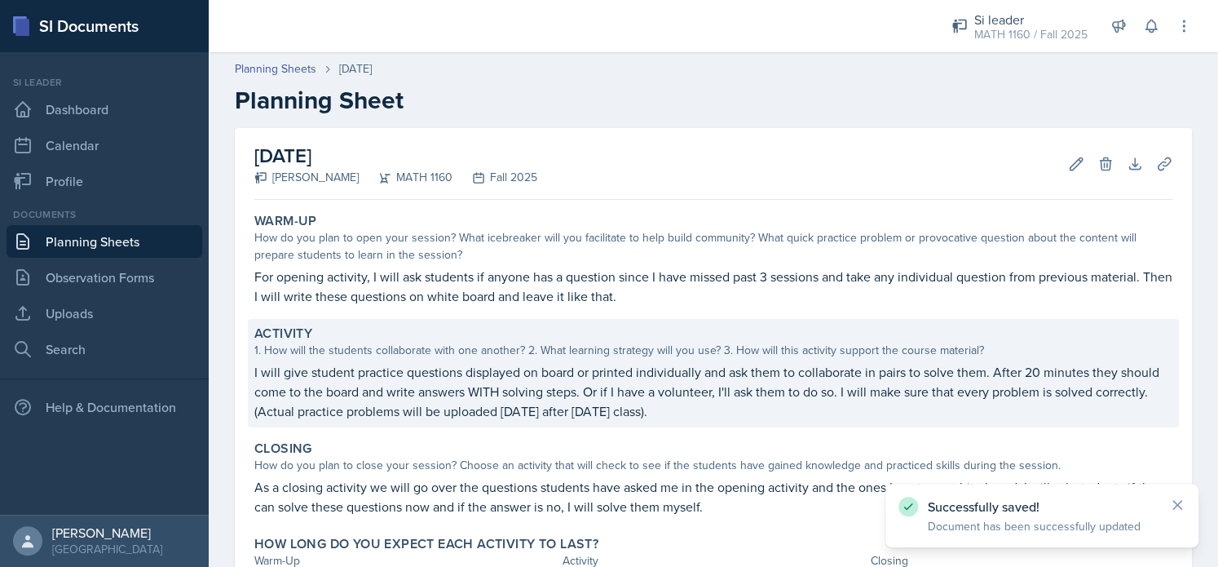
scroll to position [157, 0]
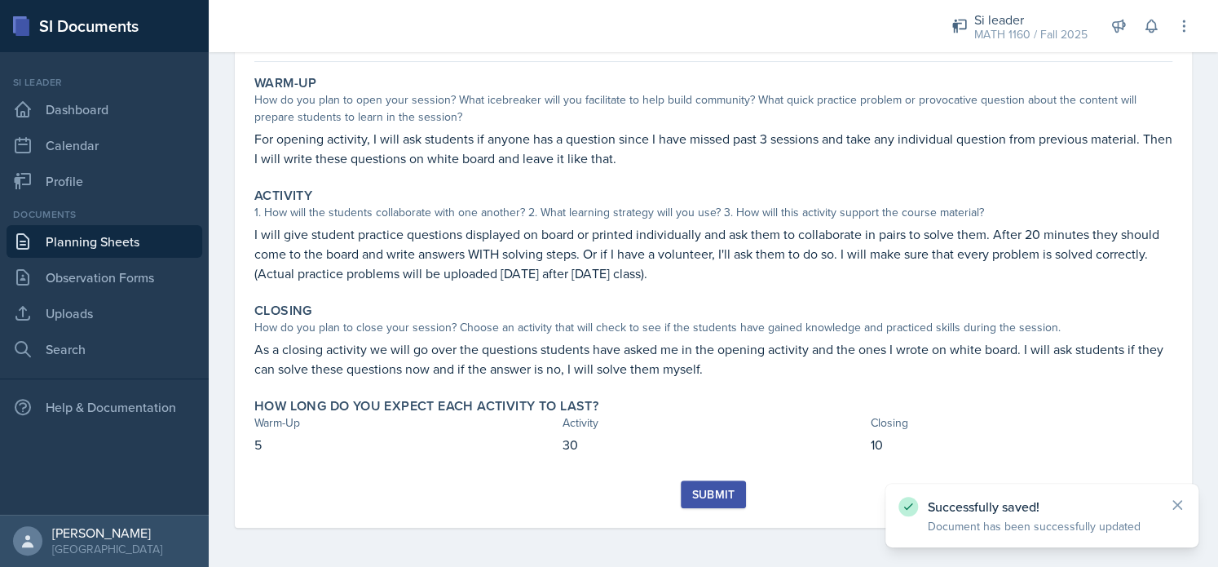
click at [706, 491] on div "Submit" at bounding box center [712, 494] width 43 height 13
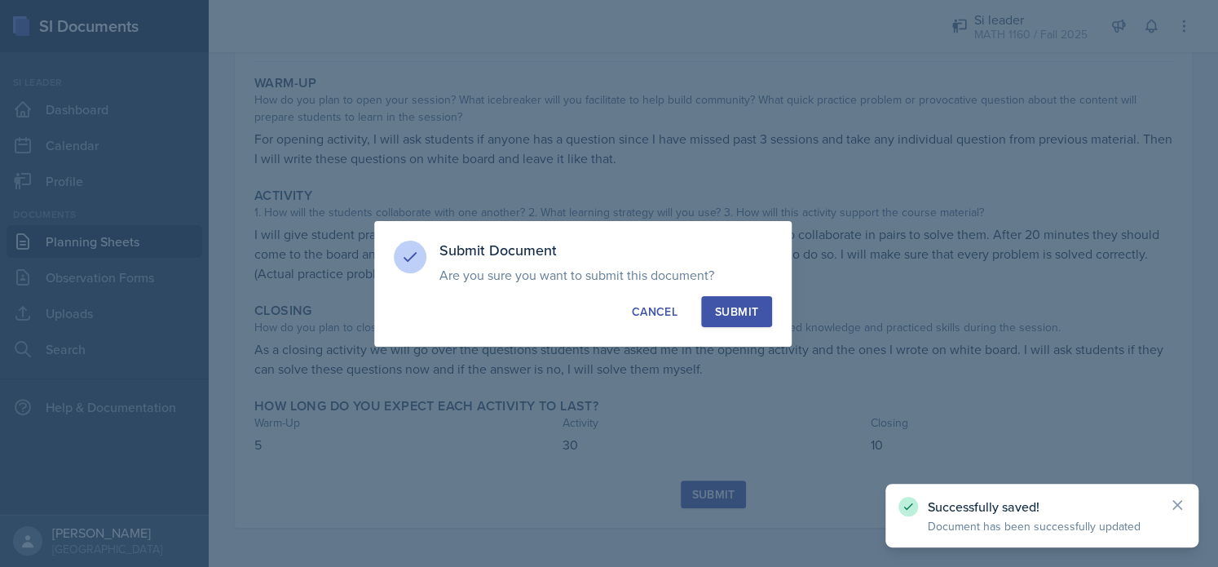
click at [770, 309] on button "Submit" at bounding box center [736, 311] width 71 height 31
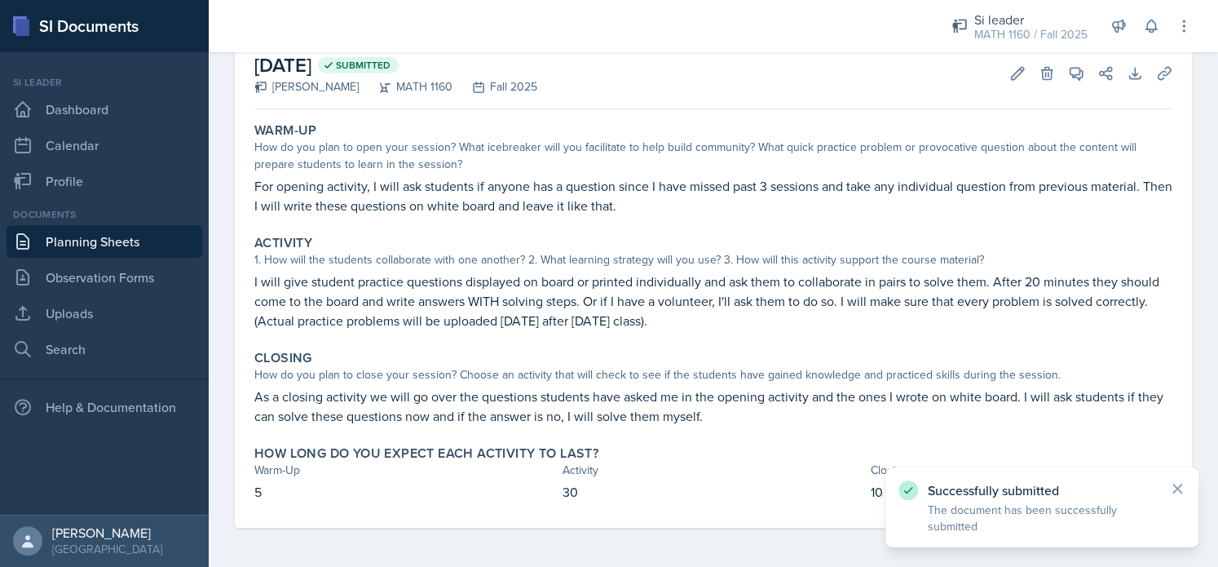
scroll to position [109, 0]
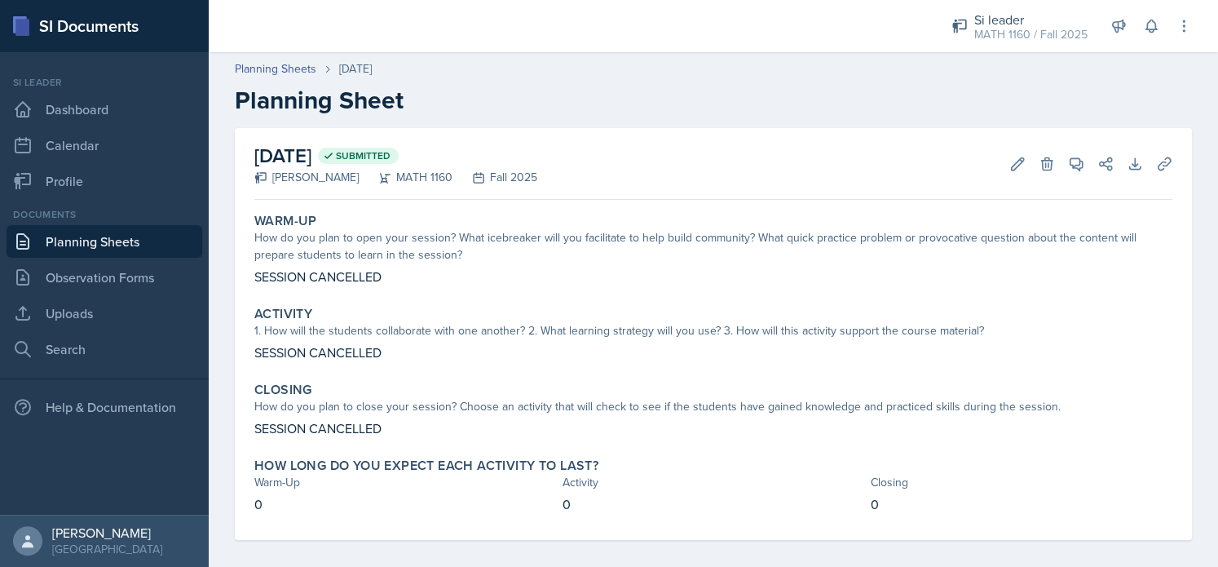
click at [129, 237] on link "Planning Sheets" at bounding box center [105, 241] width 196 height 33
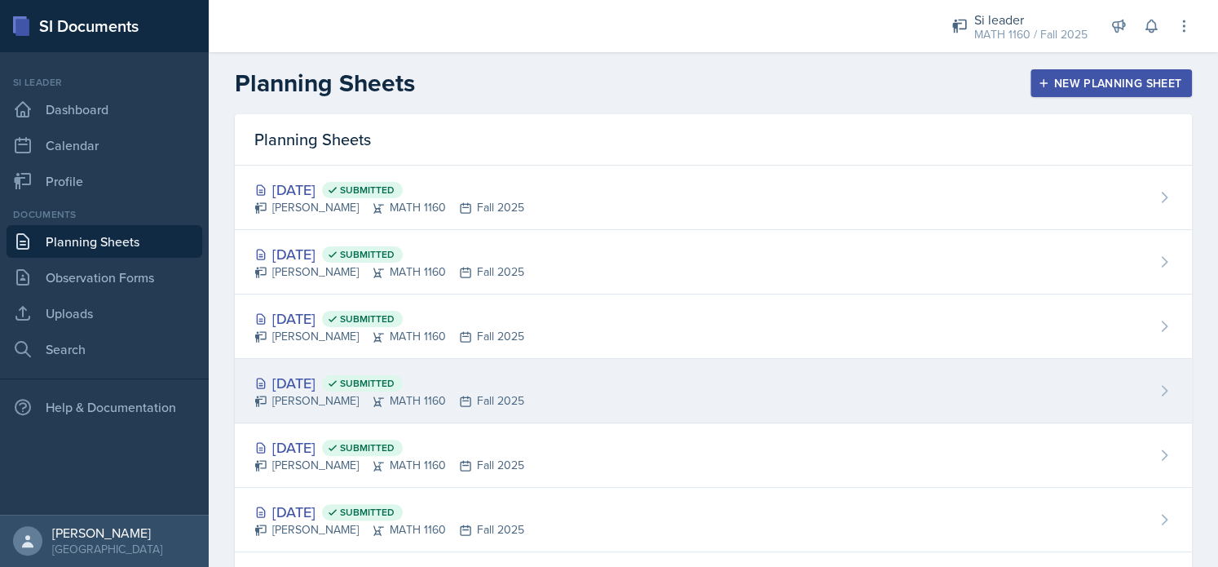
click at [312, 418] on div "[DATE] Submitted [PERSON_NAME] MATH 1160 Fall 2025" at bounding box center [713, 391] width 957 height 64
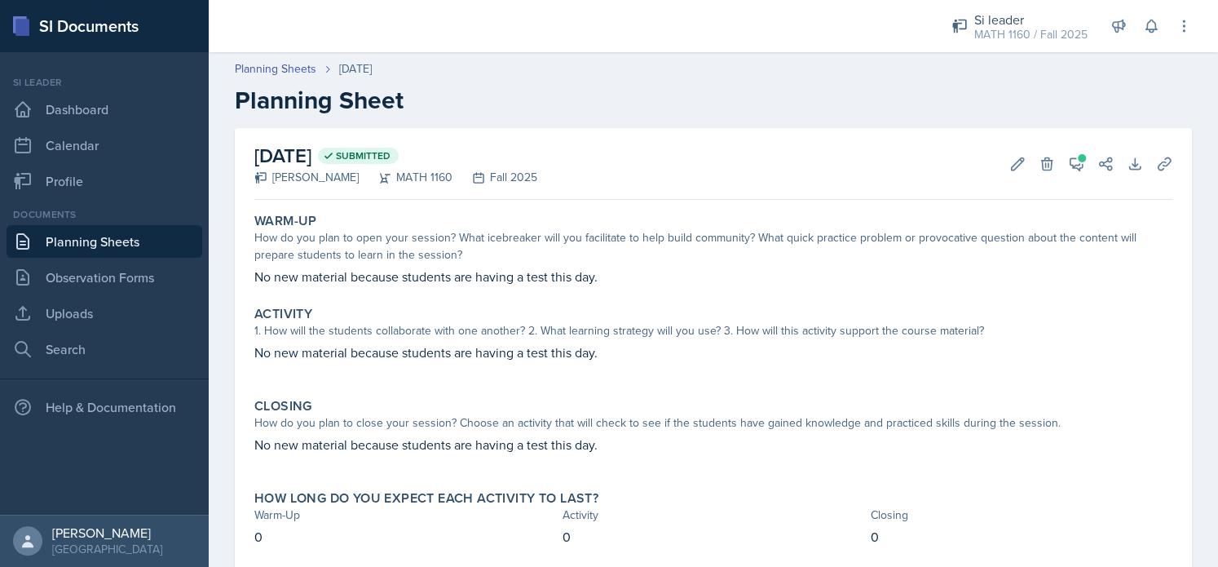
click at [129, 243] on link "Planning Sheets" at bounding box center [105, 241] width 196 height 33
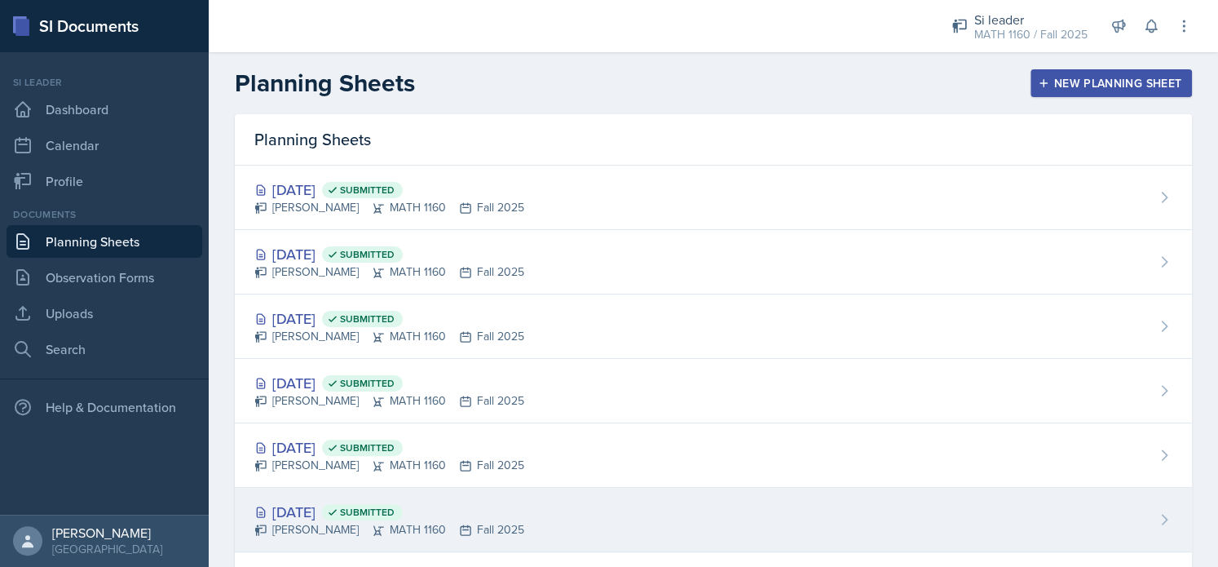
click at [313, 513] on div "[DATE] Submitted" at bounding box center [389, 512] width 270 height 22
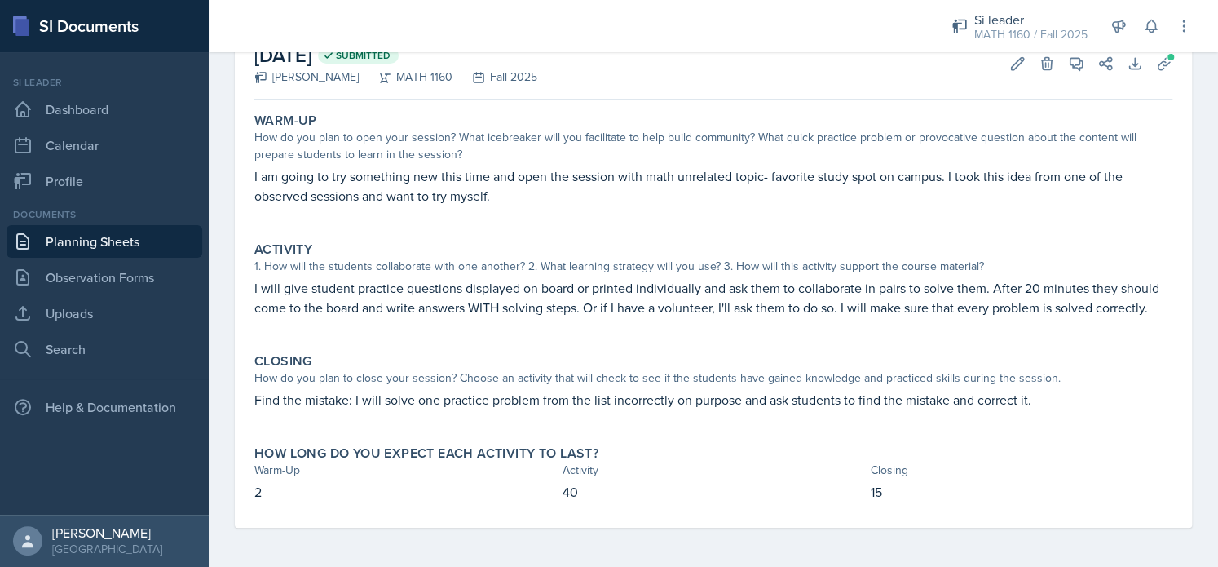
scroll to position [119, 0]
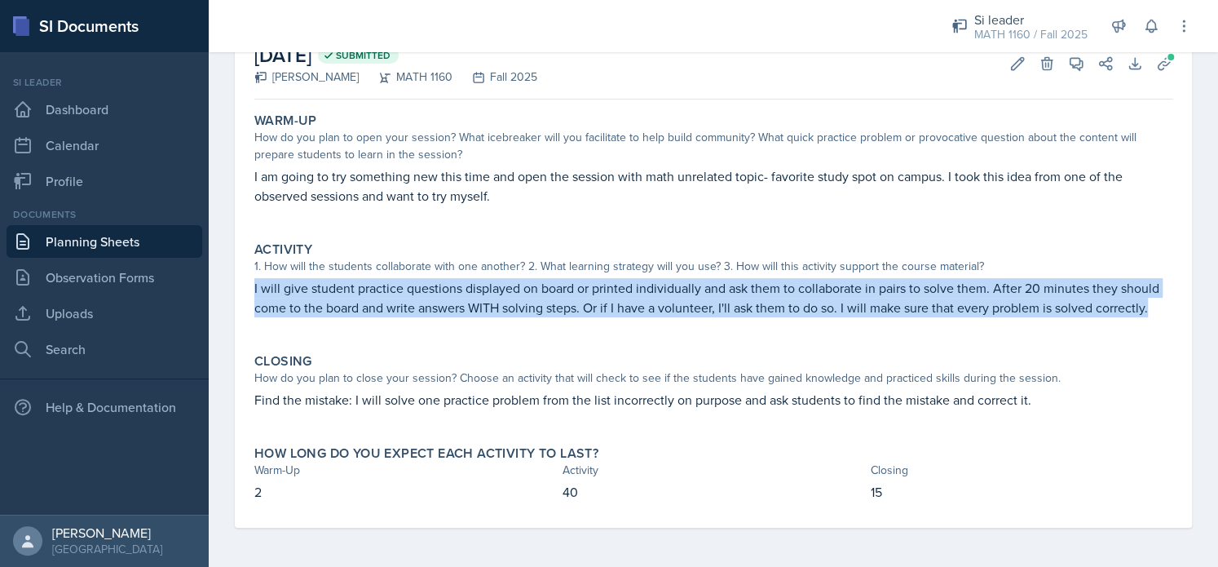
drag, startPoint x: 331, startPoint y: 312, endPoint x: 248, endPoint y: 263, distance: 96.1
click at [248, 263] on div "Activity 1. How will the students collaborate with one another? 2. What learnin…" at bounding box center [713, 287] width 931 height 105
drag, startPoint x: 248, startPoint y: 263, endPoint x: 368, endPoint y: 320, distance: 132.8
click at [368, 320] on div "Activity 1. How will the students collaborate with one another? 2. What learnin…" at bounding box center [713, 287] width 931 height 105
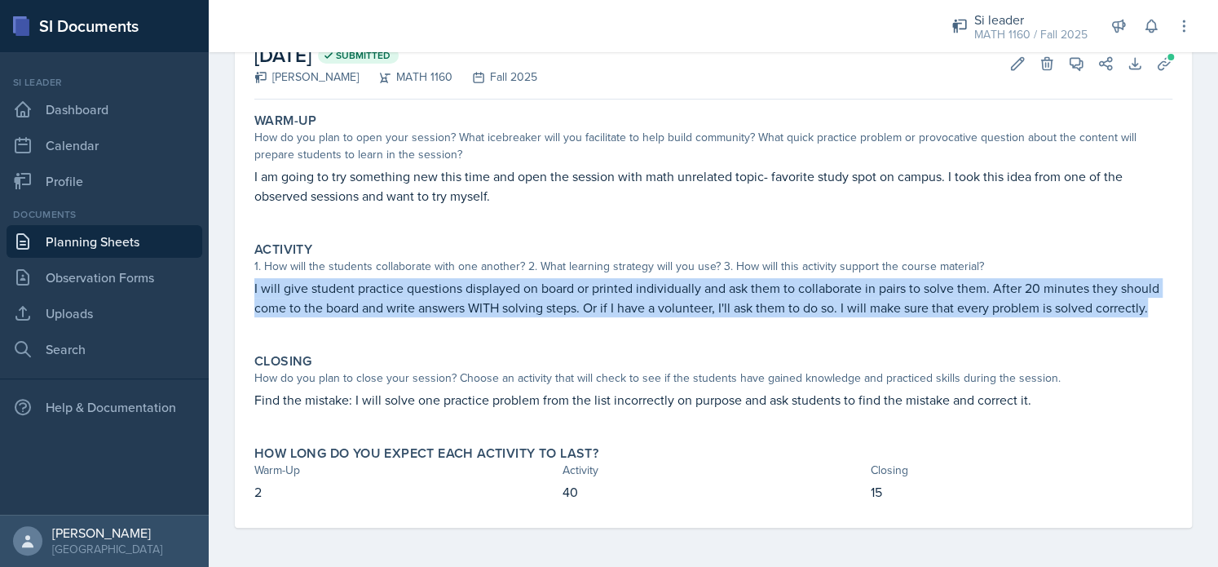
copy p "I will give student practice questions displayed on board or printed individual…"
